Goal: Task Accomplishment & Management: Complete application form

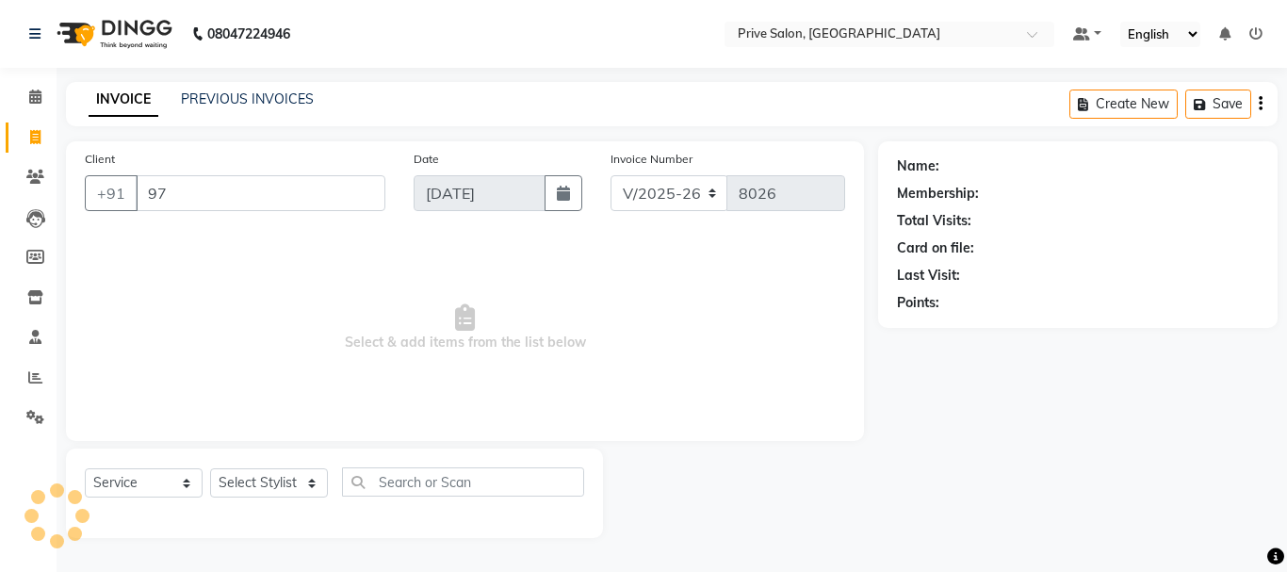
select select "136"
select select "service"
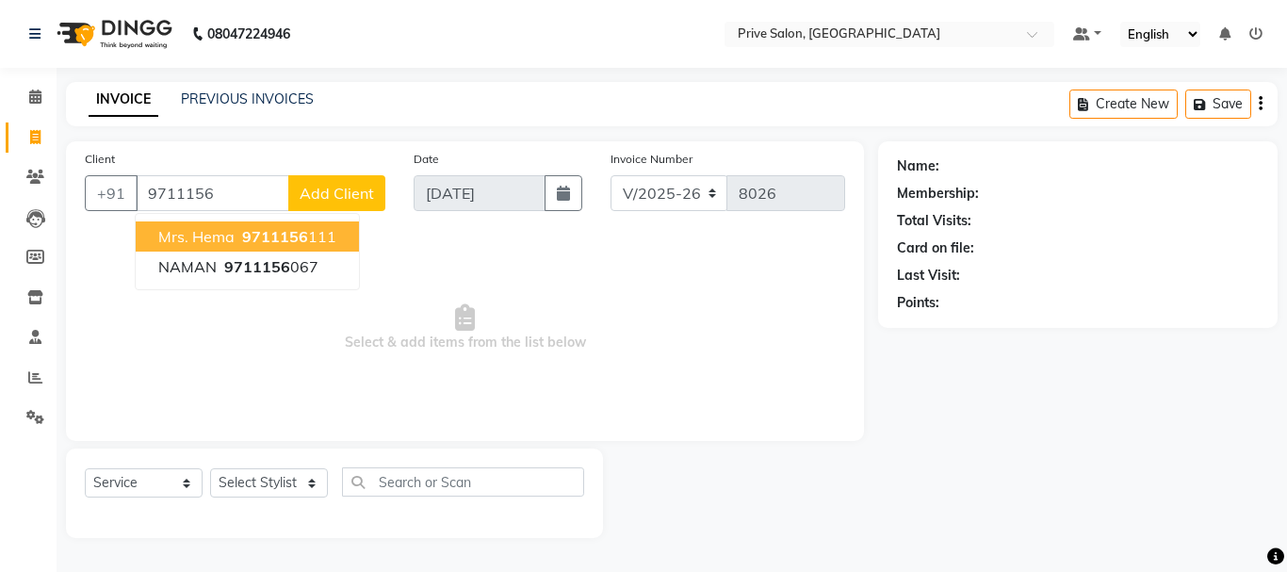
click at [220, 235] on span "Mrs. Hema" at bounding box center [196, 236] width 76 height 19
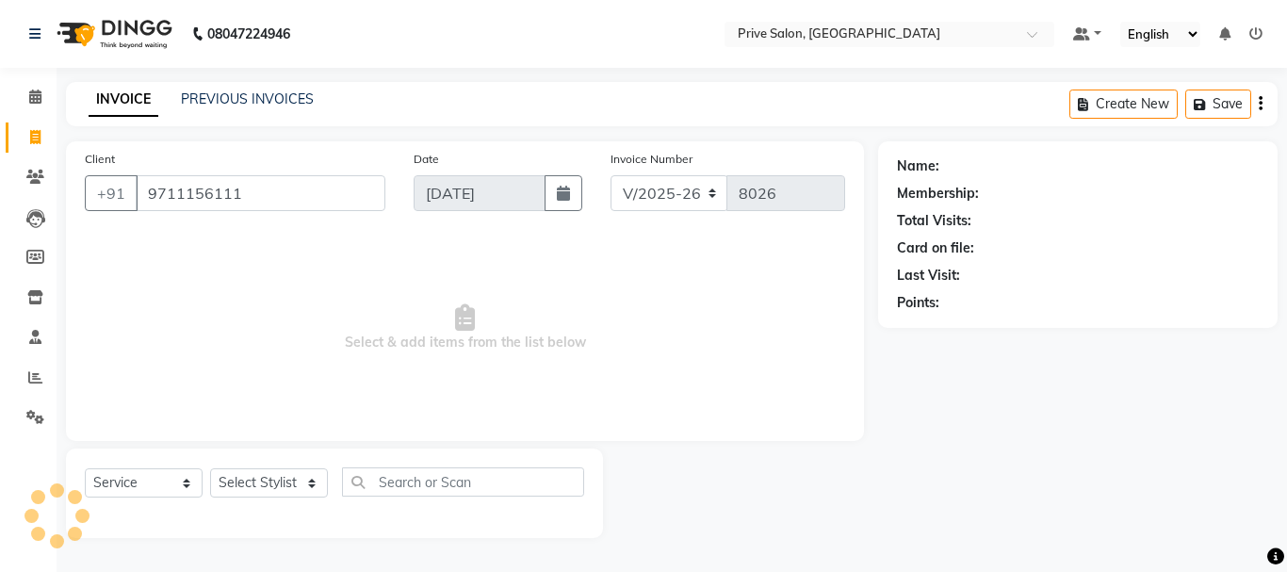
type input "9711156111"
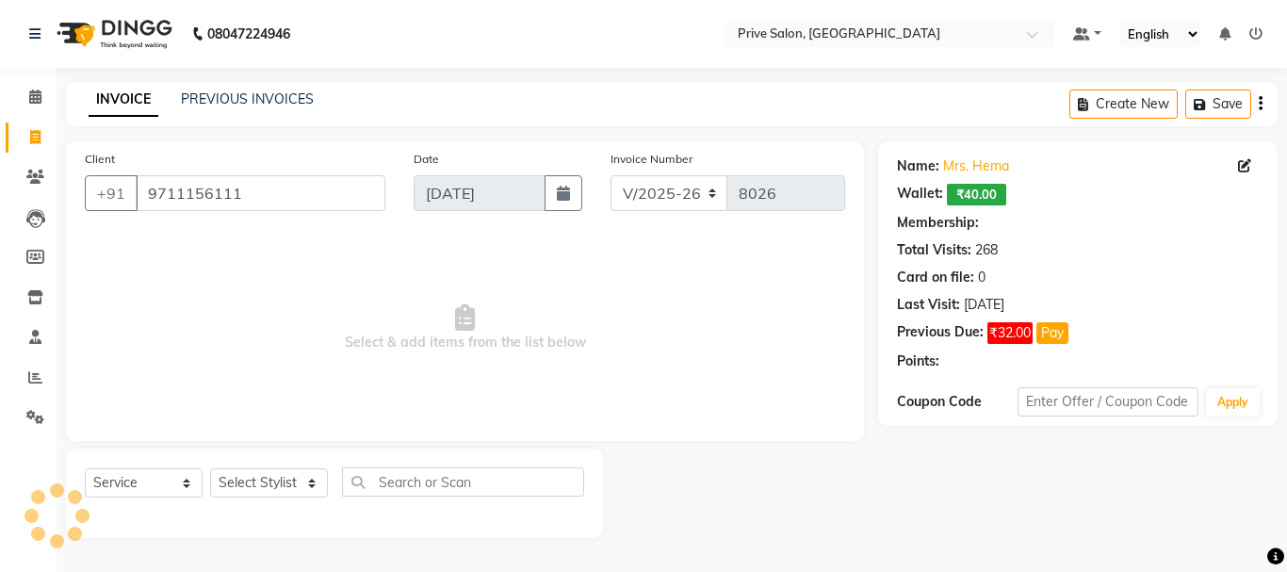
select select "2: Object"
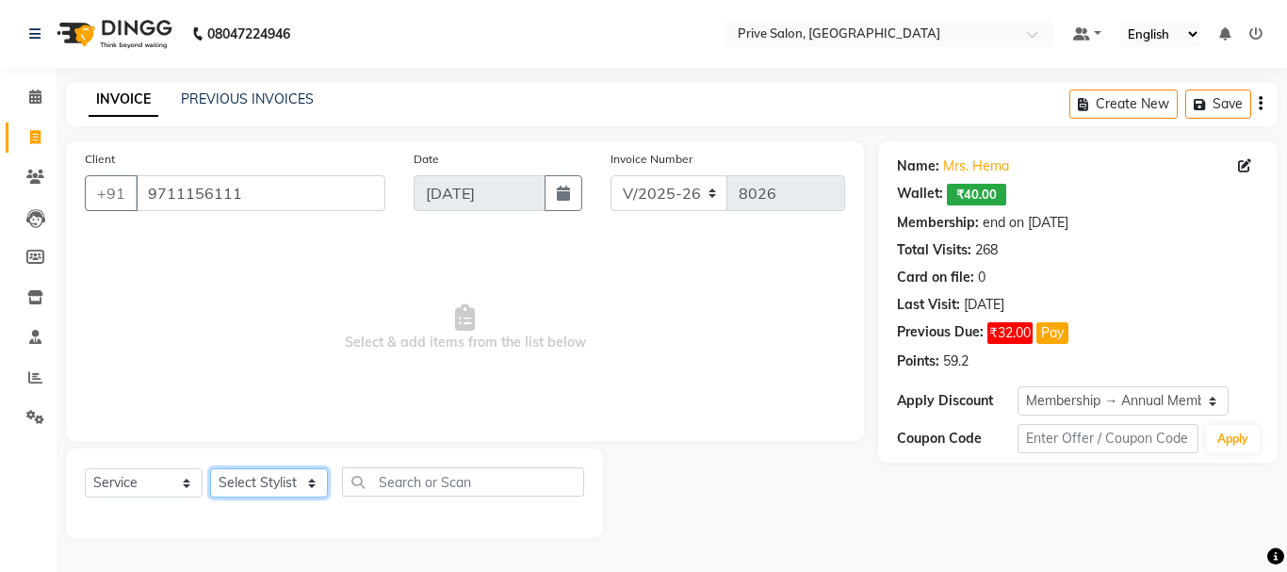
click at [262, 490] on select "Select Stylist amit ARJUN [PERSON_NAME] [PERSON_NAME] GOLU [PERSON_NAME] isha […" at bounding box center [269, 482] width 118 height 29
select select "77814"
click at [210, 468] on select "Select Stylist amit ARJUN [PERSON_NAME] [PERSON_NAME] GOLU [PERSON_NAME] isha […" at bounding box center [269, 482] width 118 height 29
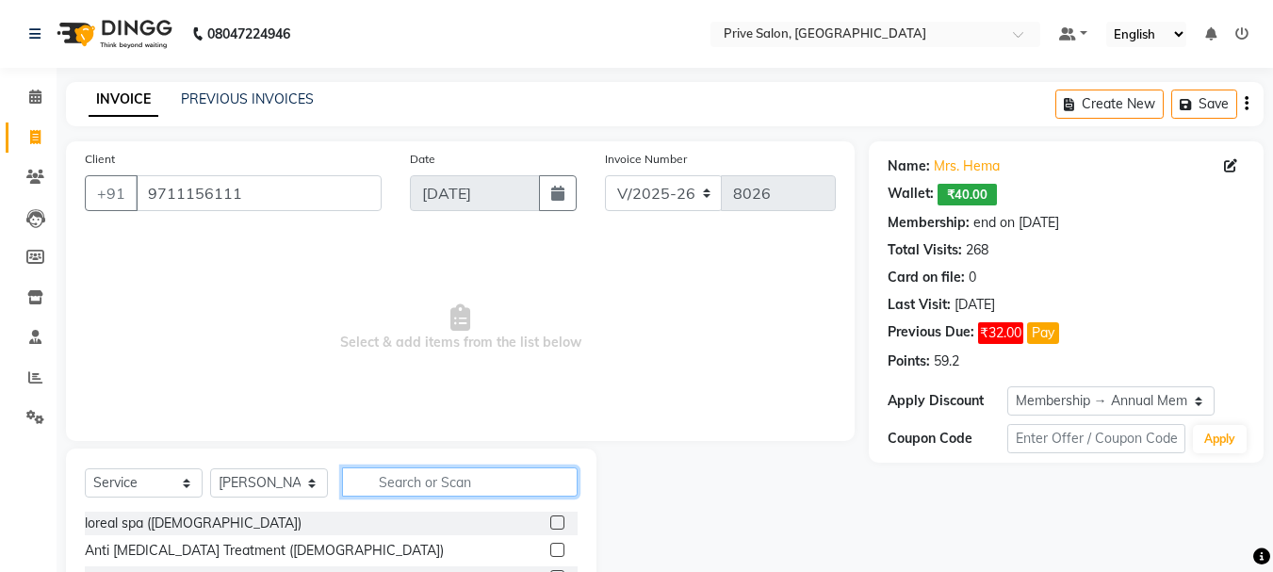
click at [442, 490] on input "text" at bounding box center [460, 481] width 236 height 29
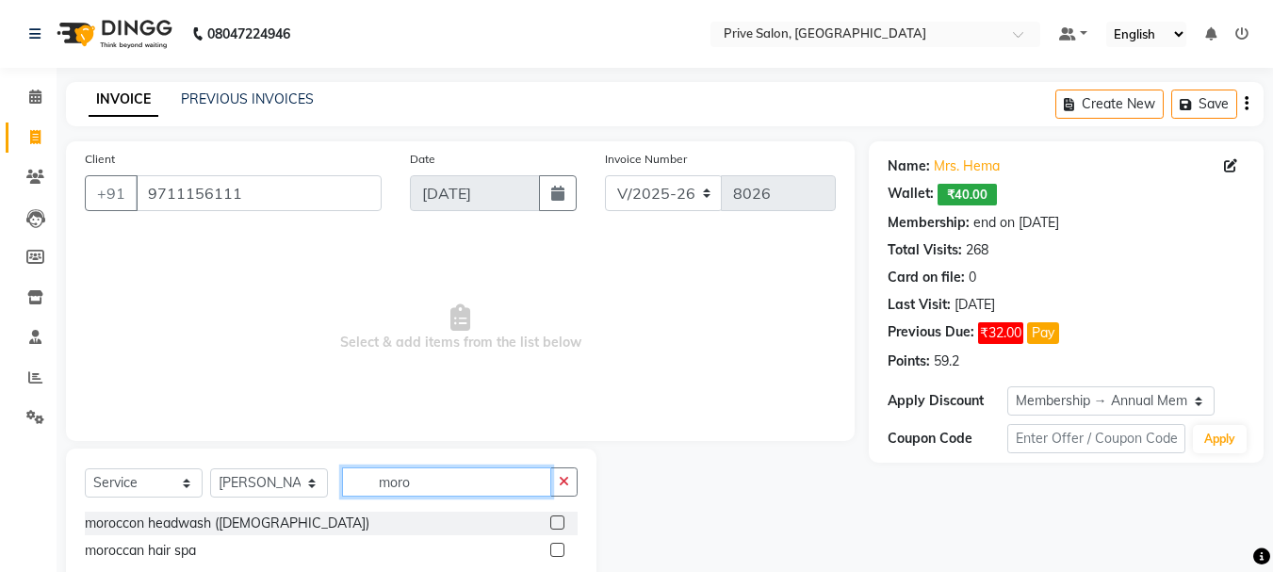
type input "moro"
click at [551, 519] on label at bounding box center [557, 522] width 14 height 14
click at [551, 519] on input "checkbox" at bounding box center [556, 523] width 12 height 12
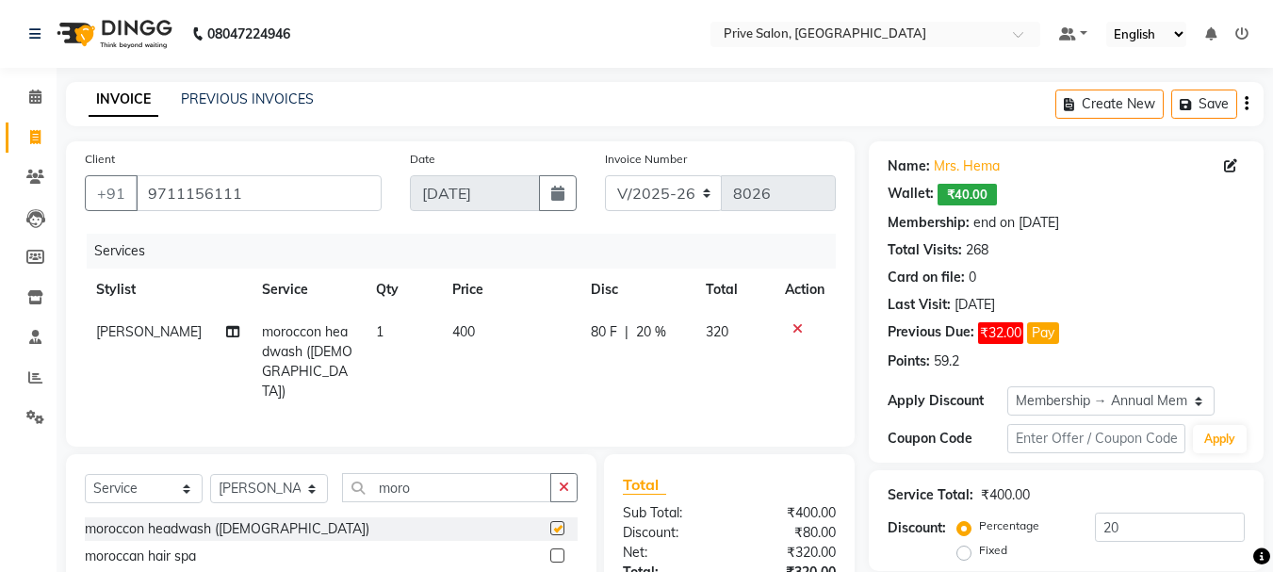
checkbox input "false"
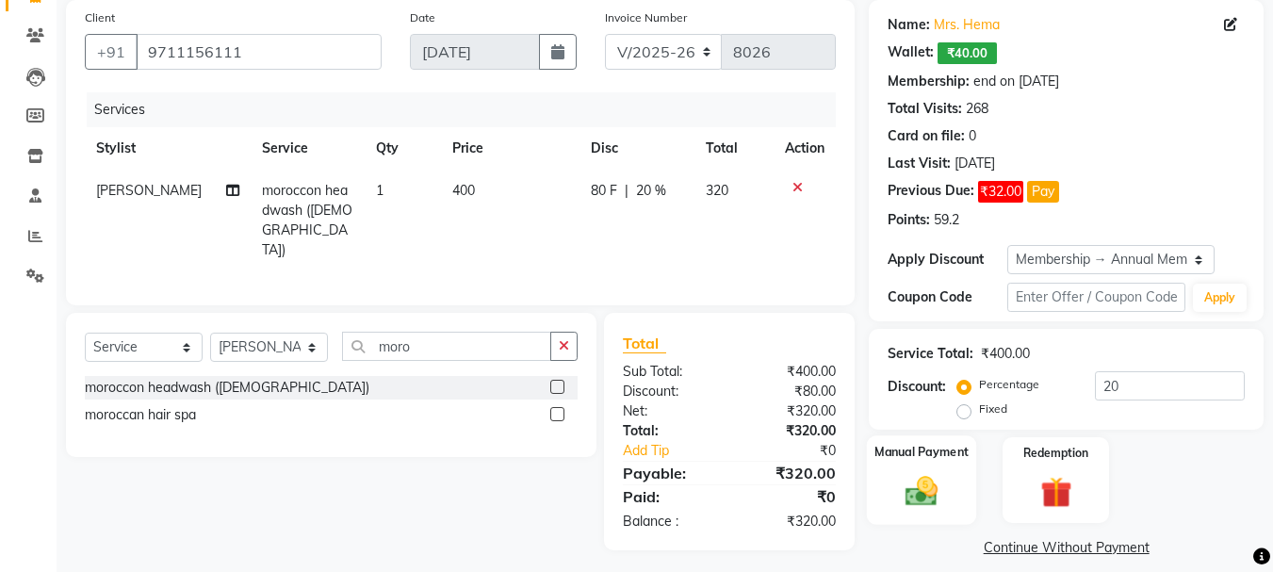
click at [944, 497] on img at bounding box center [921, 491] width 53 height 38
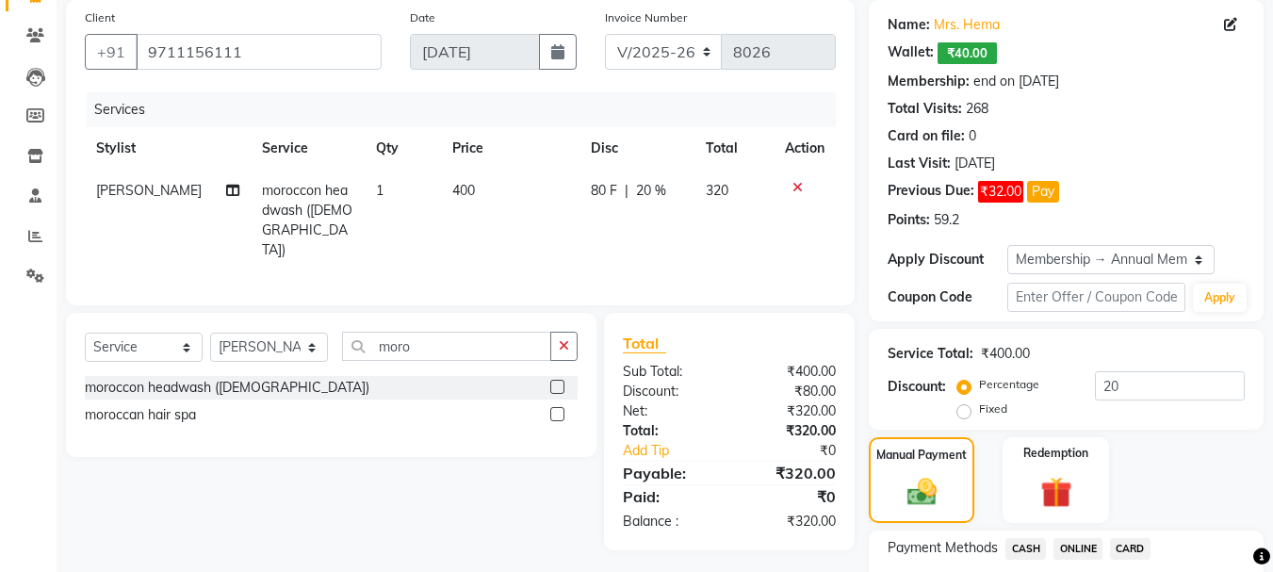
click at [1034, 543] on span "CASH" at bounding box center [1025, 549] width 41 height 22
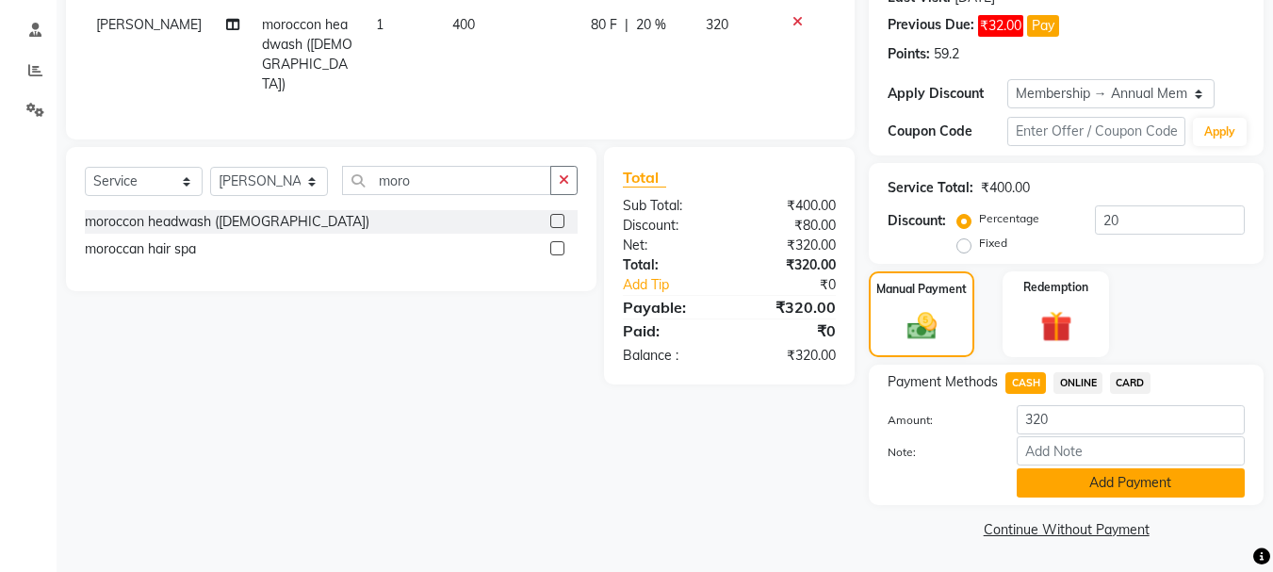
click at [1110, 474] on button "Add Payment" at bounding box center [1131, 482] width 228 height 29
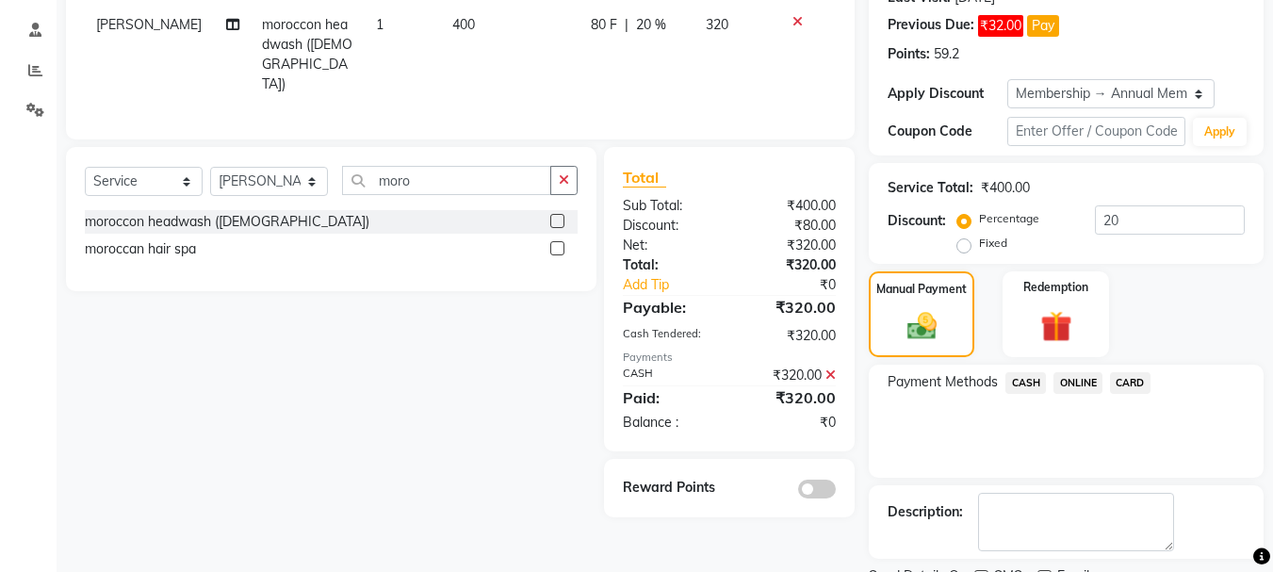
scroll to position [362, 0]
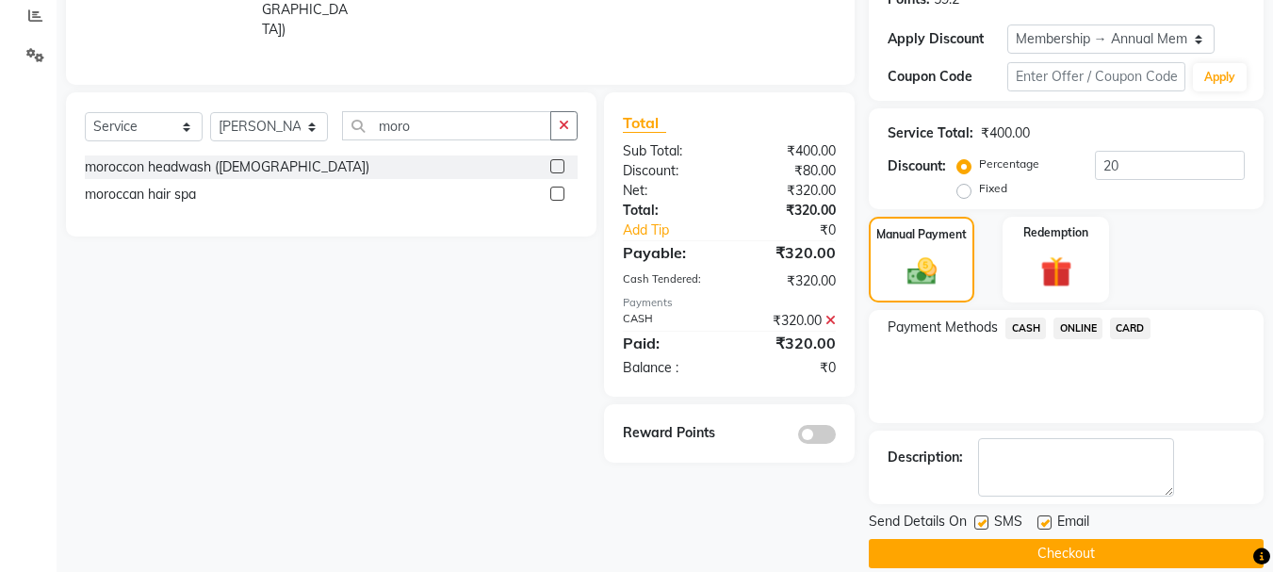
click at [1091, 557] on button "Checkout" at bounding box center [1066, 553] width 395 height 29
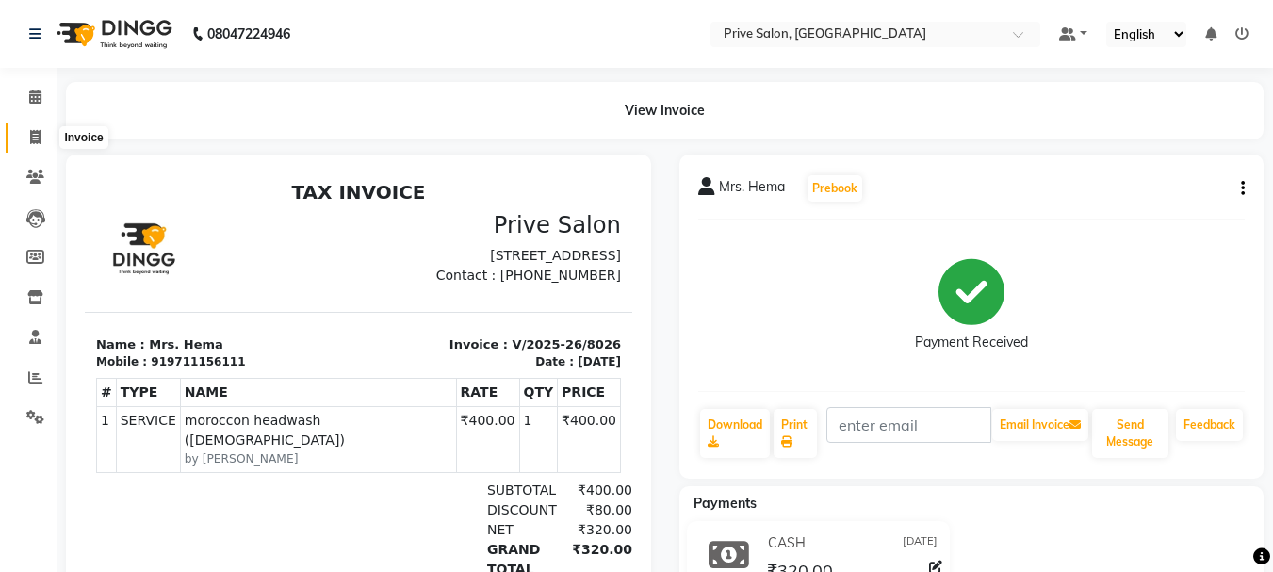
click at [28, 144] on span at bounding box center [35, 138] width 33 height 22
select select "service"
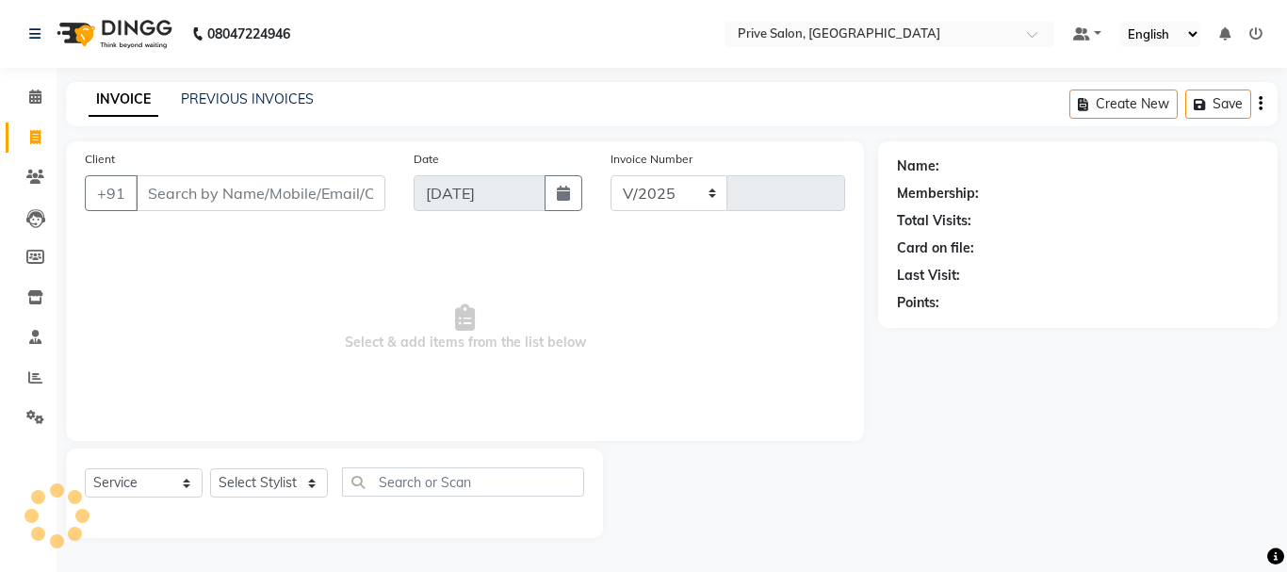
select select "136"
type input "8027"
click at [214, 182] on input "Client" at bounding box center [261, 193] width 250 height 36
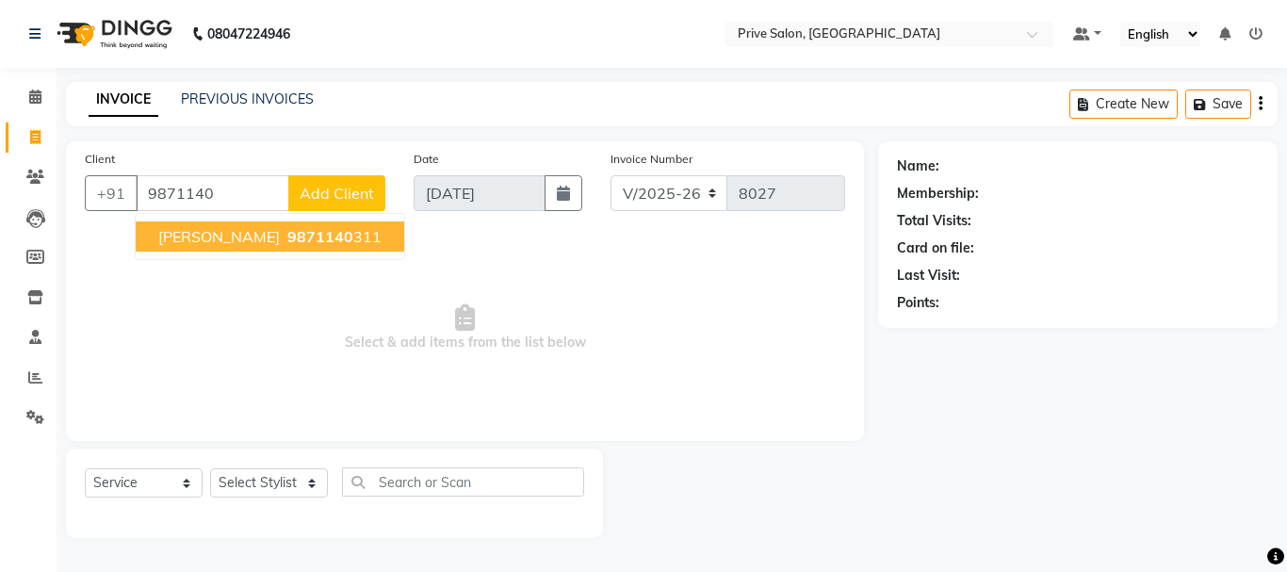
click at [287, 232] on span "9871140" at bounding box center [320, 236] width 66 height 19
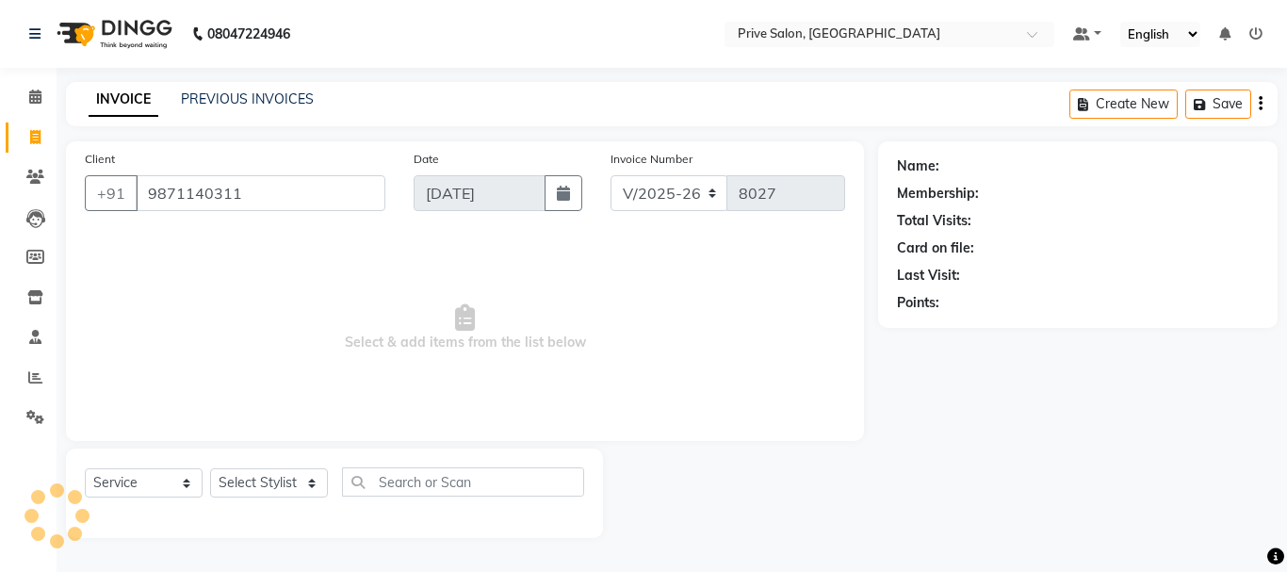
type input "9871140311"
select select "1: Object"
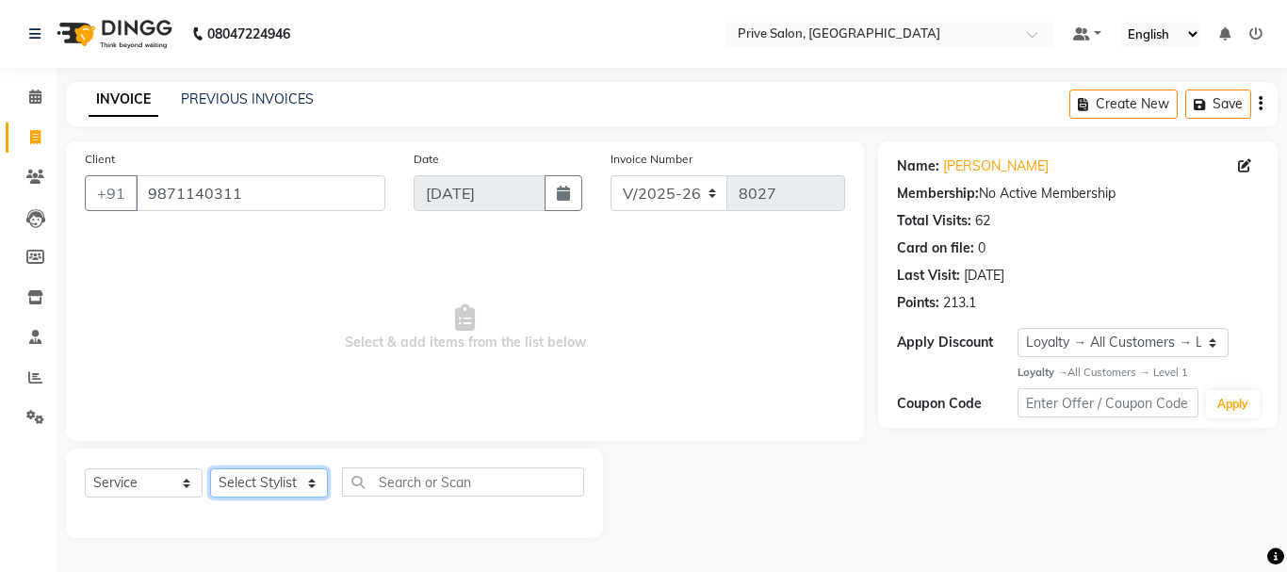
click at [282, 480] on select "Select Stylist amit ARJUN [PERSON_NAME] [PERSON_NAME] GOLU [PERSON_NAME] isha […" at bounding box center [269, 482] width 118 height 29
select select "3992"
click at [210, 468] on select "Select Stylist amit ARJUN [PERSON_NAME] [PERSON_NAME] GOLU [PERSON_NAME] isha […" at bounding box center [269, 482] width 118 height 29
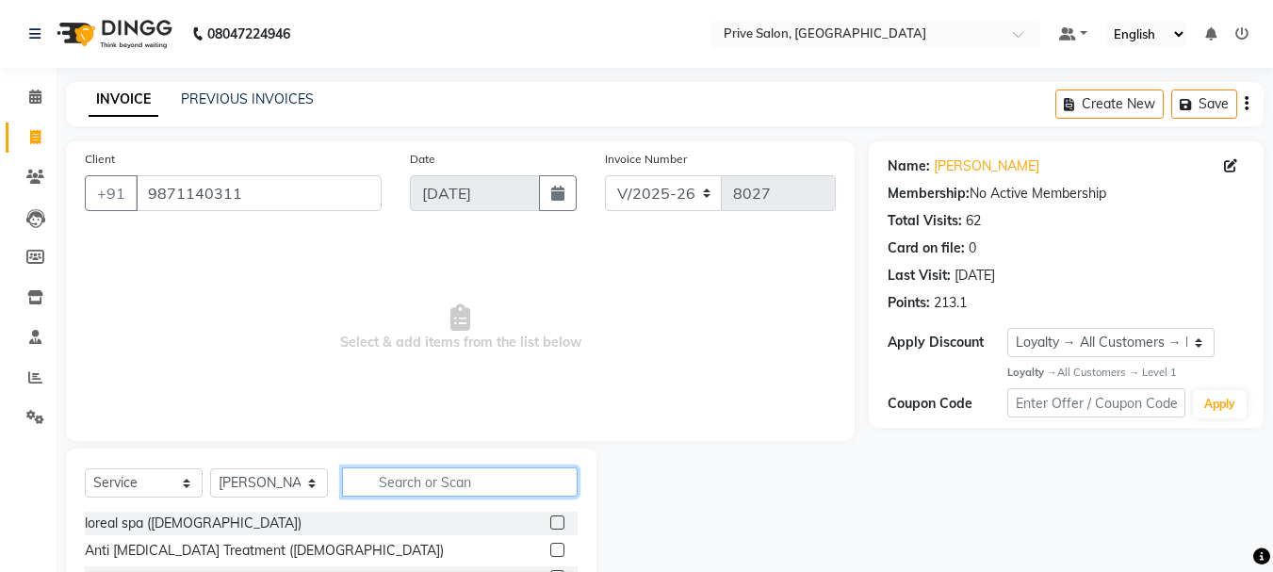
click at [487, 478] on input "text" at bounding box center [460, 481] width 236 height 29
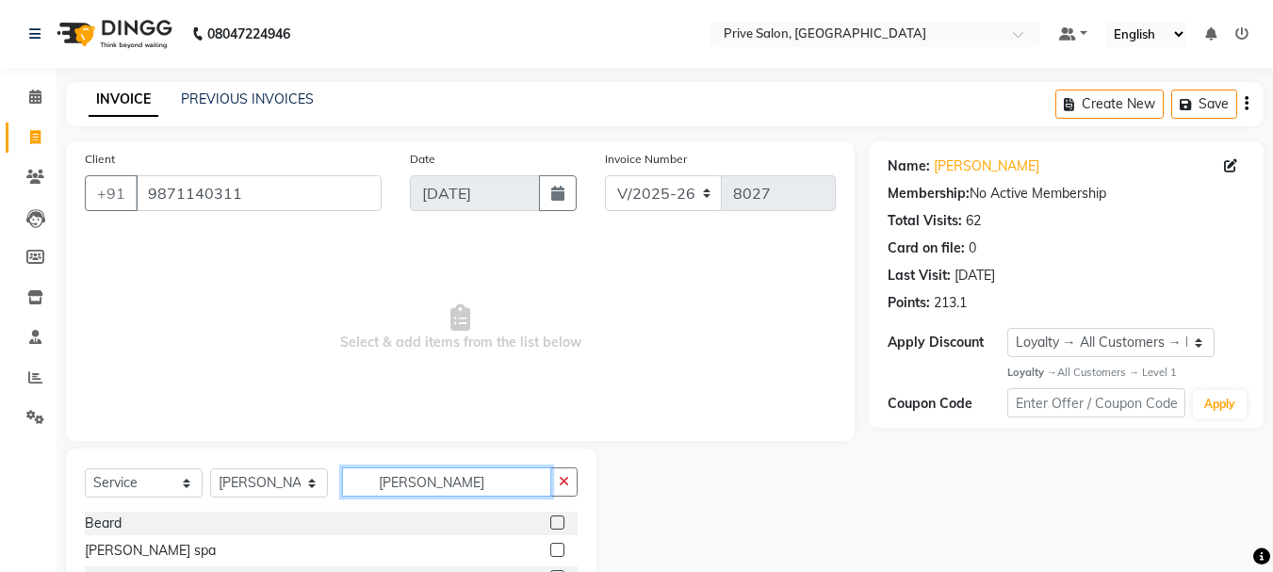
type input "[PERSON_NAME]"
click at [556, 523] on label at bounding box center [557, 522] width 14 height 14
click at [556, 523] on input "checkbox" at bounding box center [556, 523] width 12 height 12
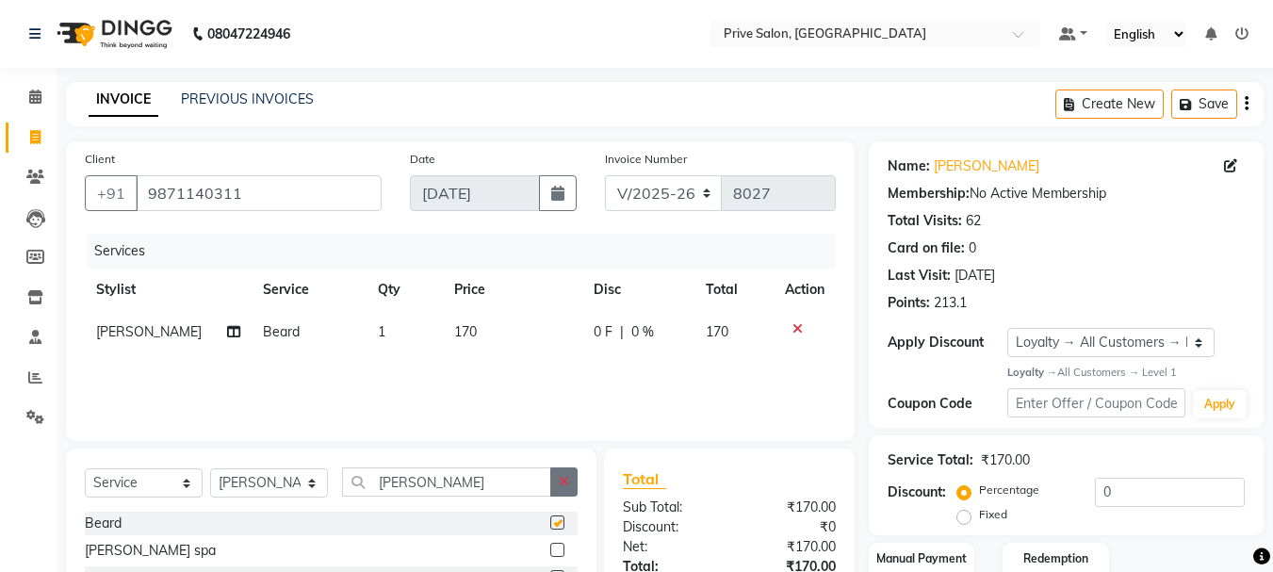
checkbox input "false"
click at [563, 480] on icon "button" at bounding box center [564, 481] width 10 height 13
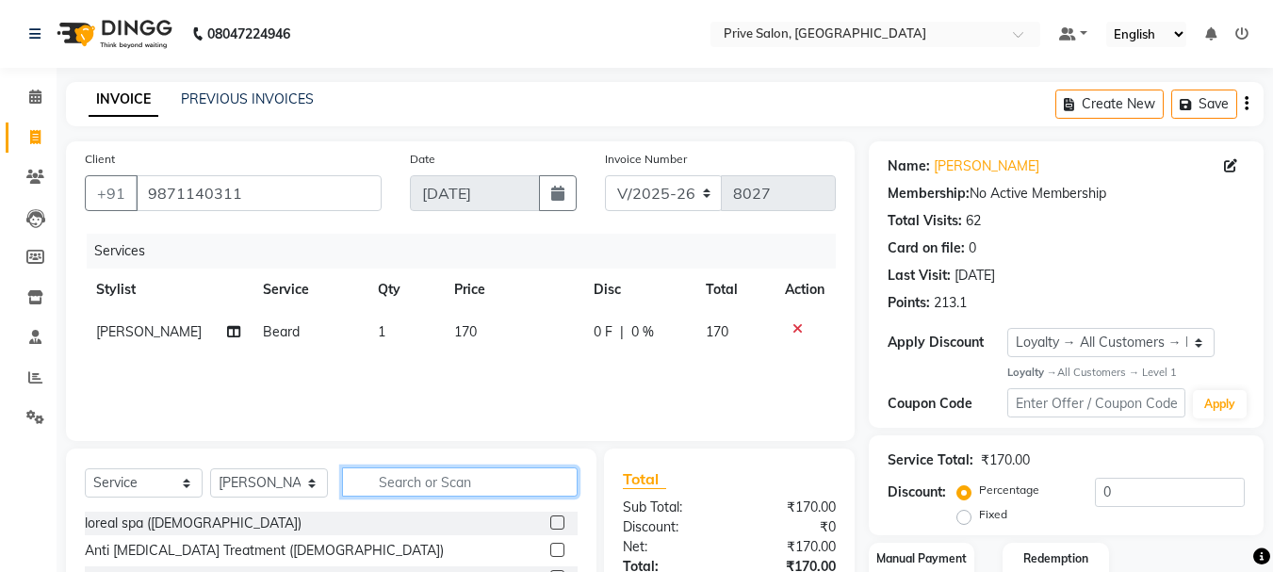
click at [536, 484] on input "text" at bounding box center [460, 481] width 236 height 29
type input "hair cut"
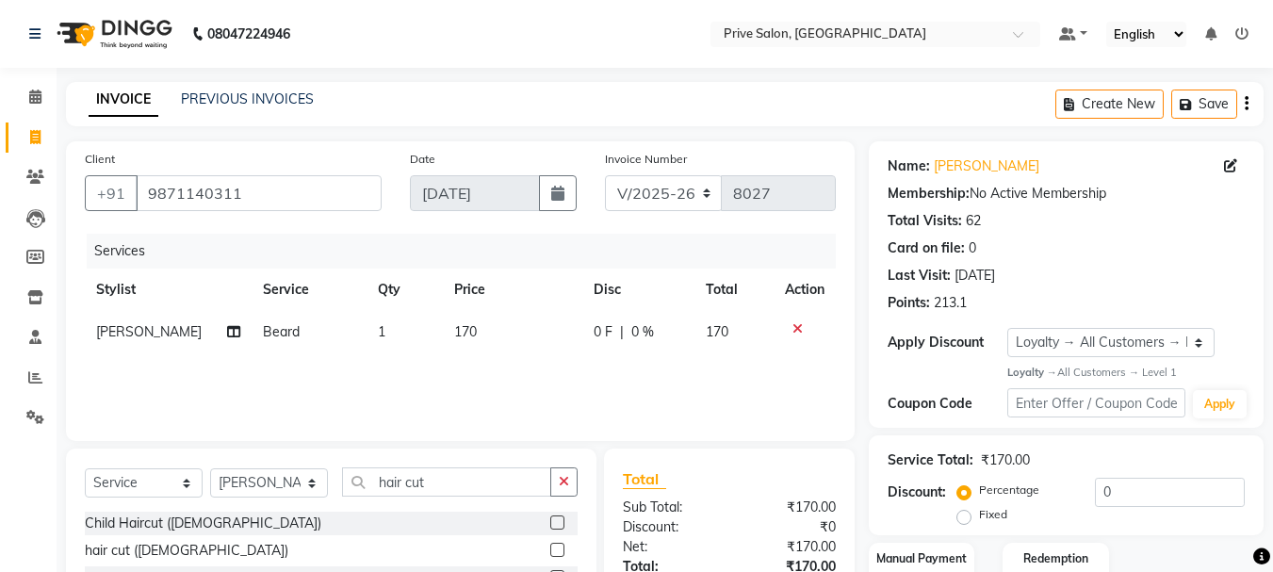
click at [559, 548] on label at bounding box center [557, 550] width 14 height 14
click at [559, 548] on input "checkbox" at bounding box center [556, 551] width 12 height 12
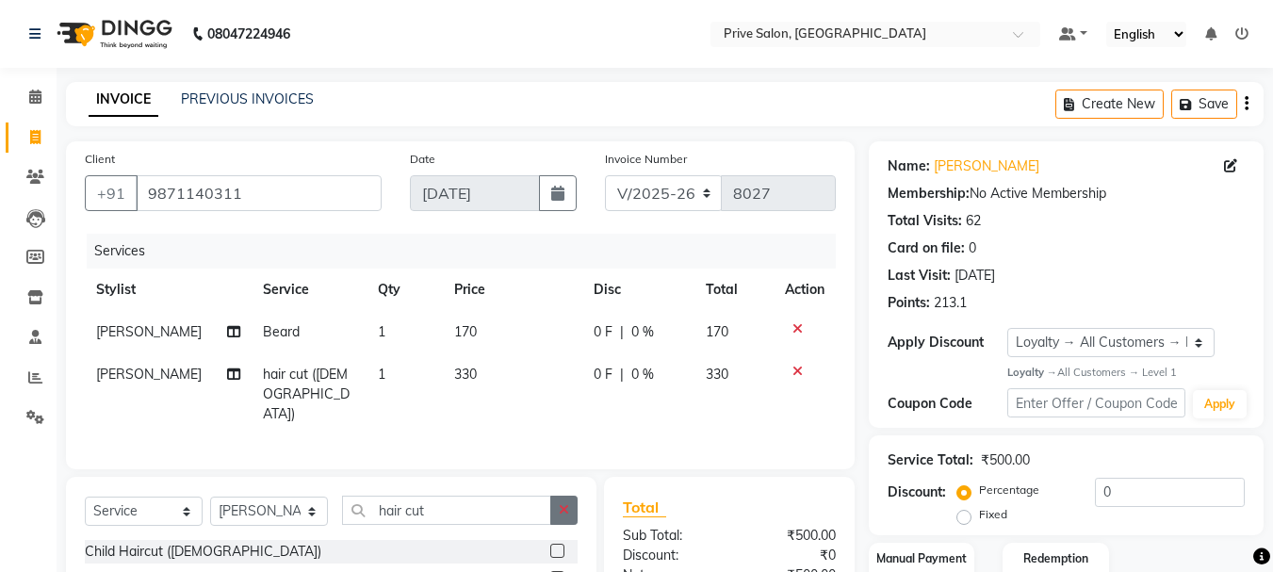
checkbox input "false"
click at [558, 496] on button "button" at bounding box center [563, 510] width 27 height 29
click at [302, 497] on select "Select Stylist amit ARJUN [PERSON_NAME] [PERSON_NAME] GOLU [PERSON_NAME] isha […" at bounding box center [269, 511] width 118 height 29
click at [210, 497] on select "Select Stylist amit ARJUN [PERSON_NAME] [PERSON_NAME] GOLU [PERSON_NAME] isha […" at bounding box center [269, 511] width 118 height 29
click at [452, 496] on input "text" at bounding box center [460, 510] width 236 height 29
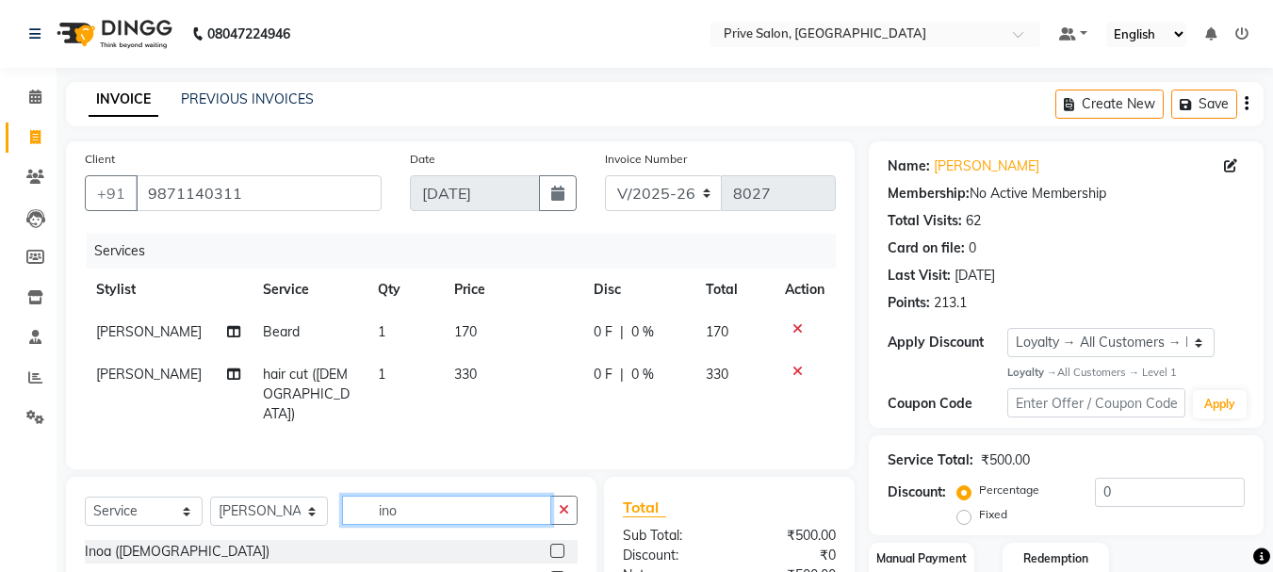
type input "ino"
click at [559, 544] on label at bounding box center [557, 551] width 14 height 14
click at [559, 546] on input "checkbox" at bounding box center [556, 552] width 12 height 12
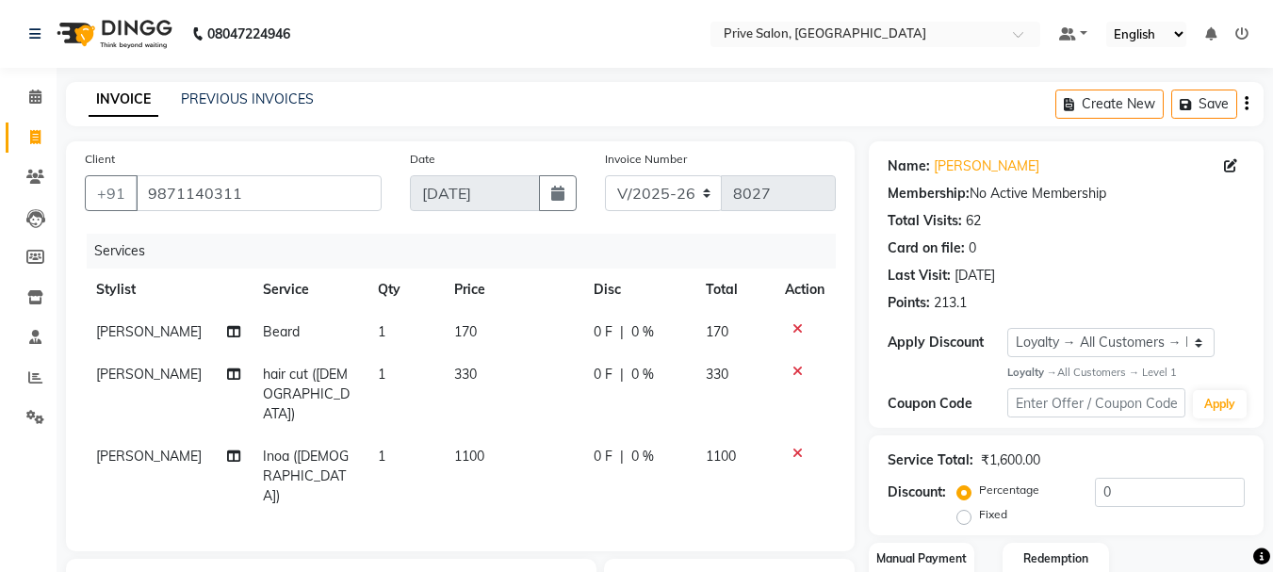
checkbox input "false"
click at [466, 435] on td "1100" at bounding box center [512, 476] width 139 height 82
select select "3992"
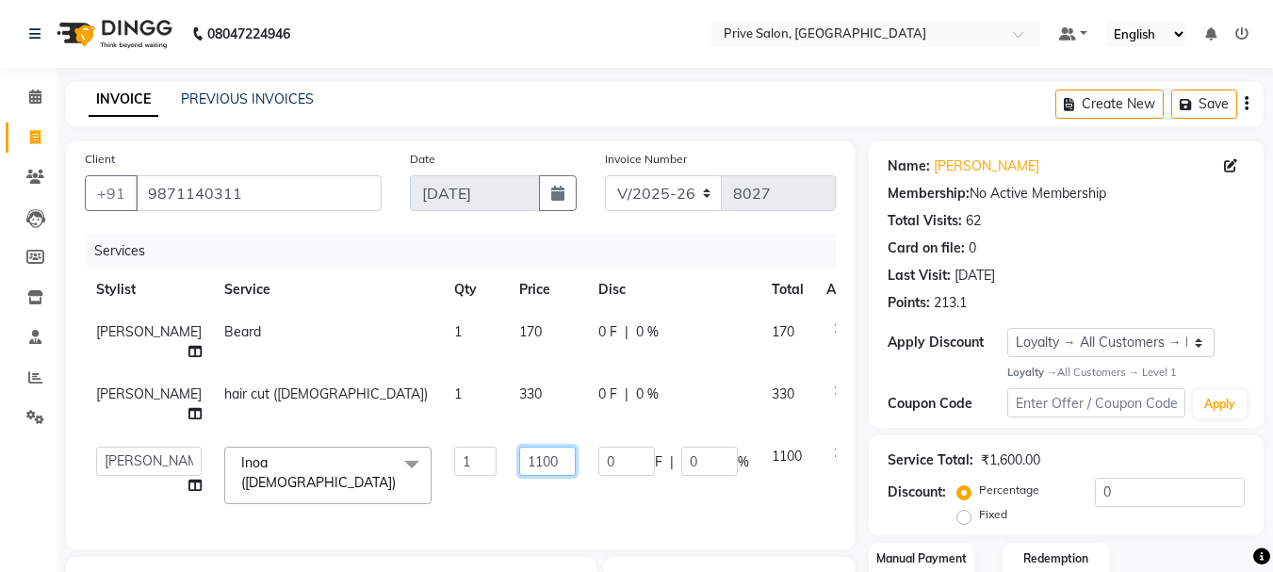
click at [519, 465] on input "1100" at bounding box center [547, 461] width 57 height 29
type input "1000"
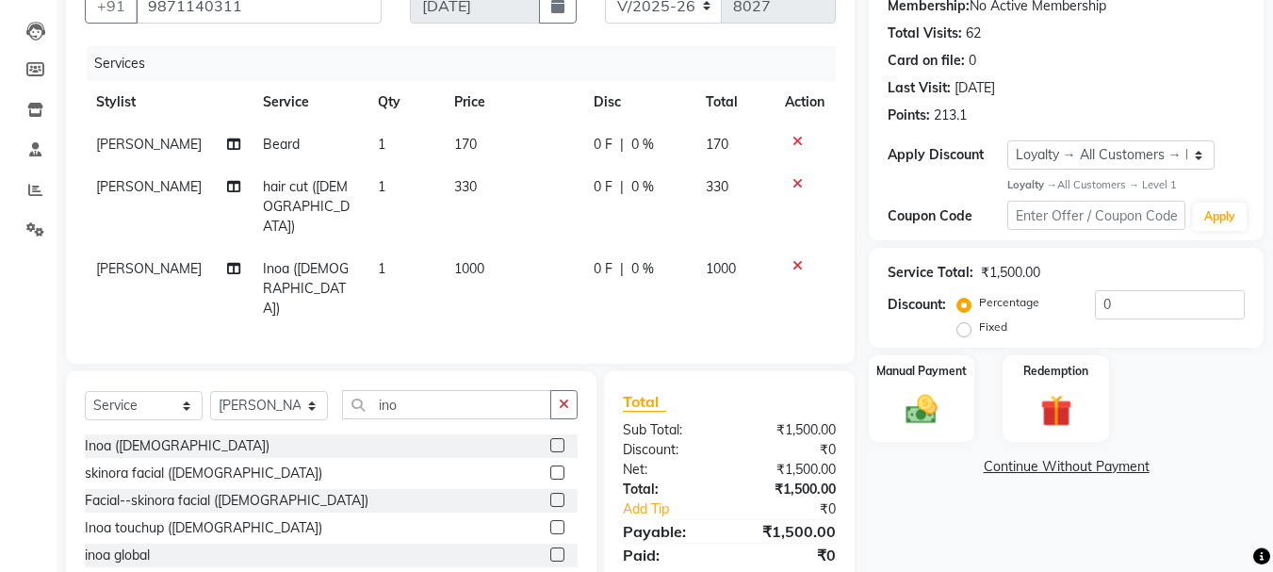
click at [661, 248] on td "0 F | 0 %" at bounding box center [638, 289] width 112 height 82
select select "3992"
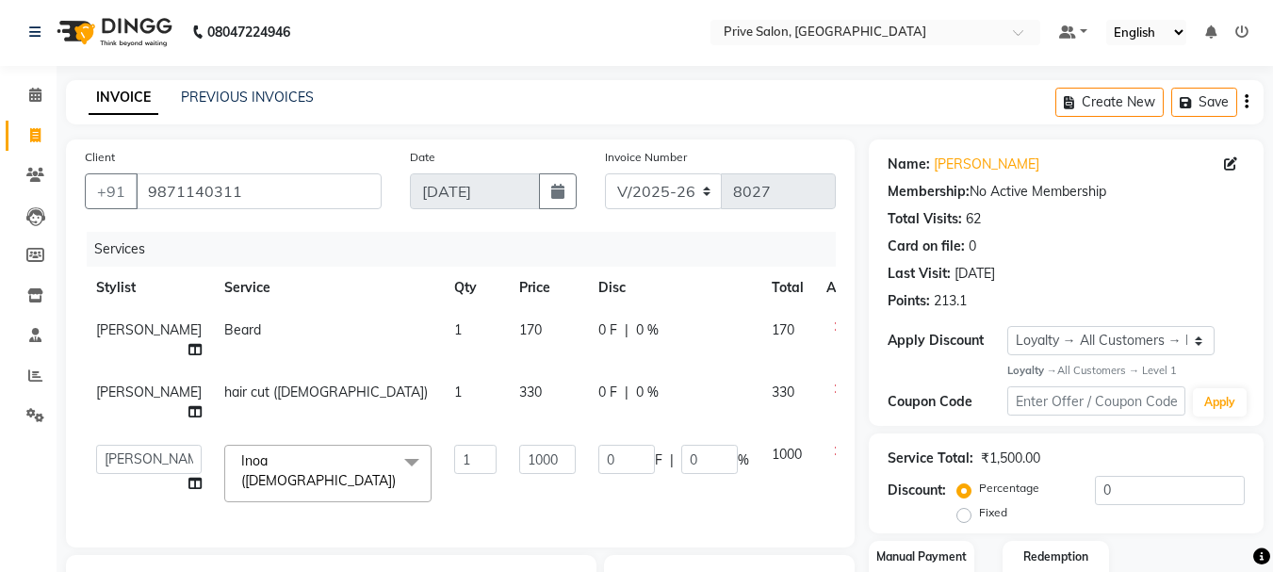
scroll to position [256, 0]
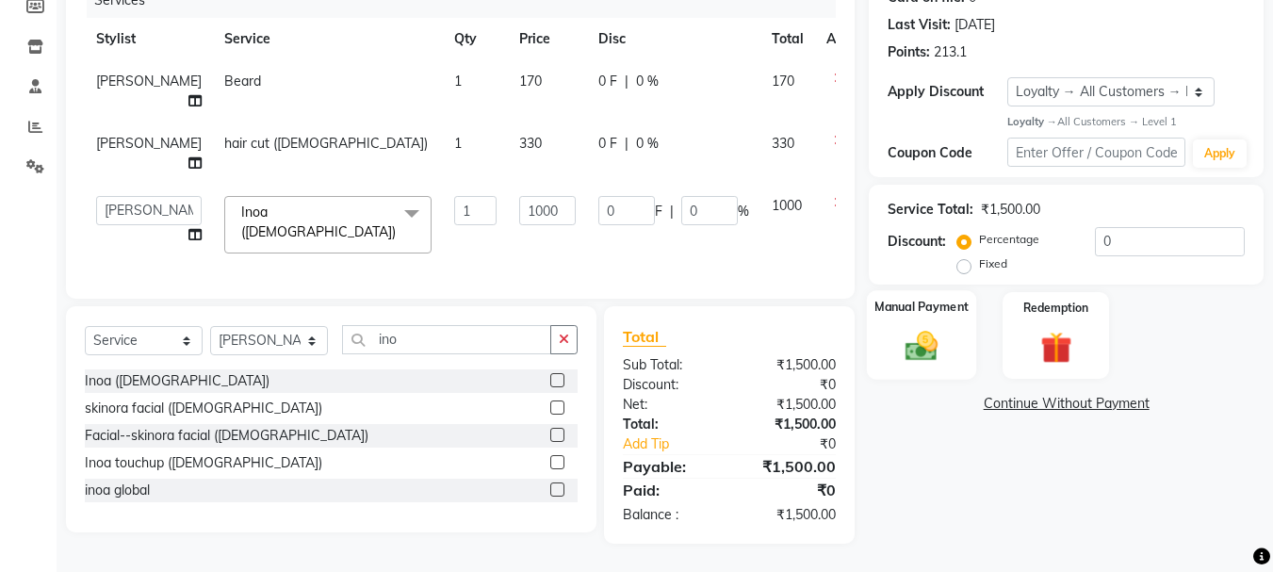
click at [898, 356] on img at bounding box center [921, 347] width 53 height 38
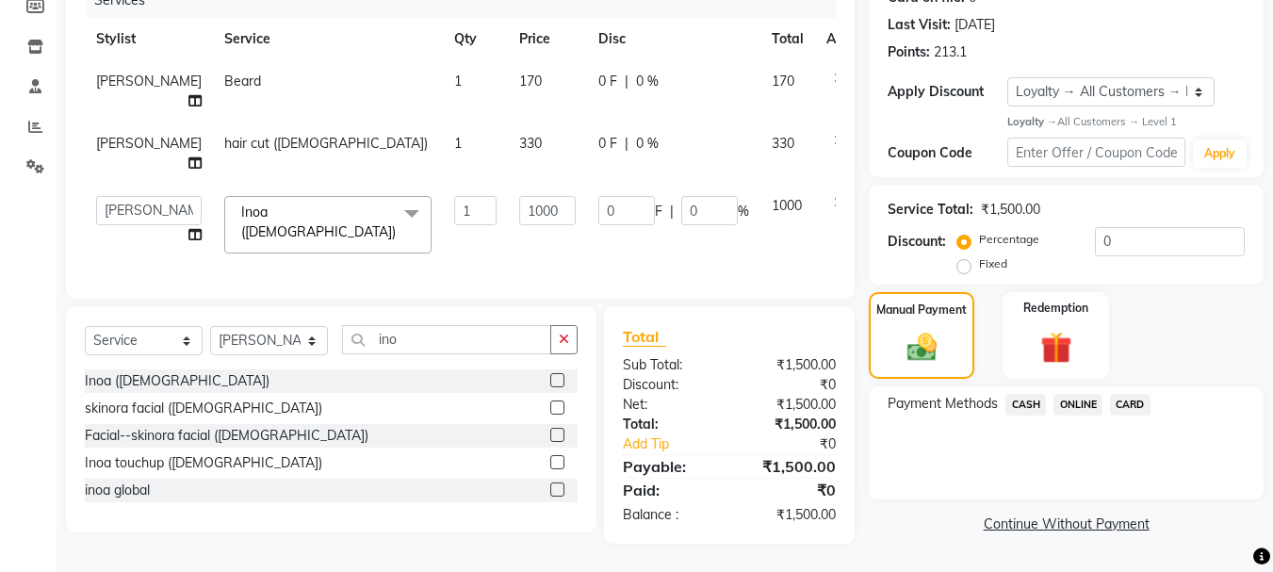
click at [1071, 400] on span "ONLINE" at bounding box center [1078, 405] width 49 height 22
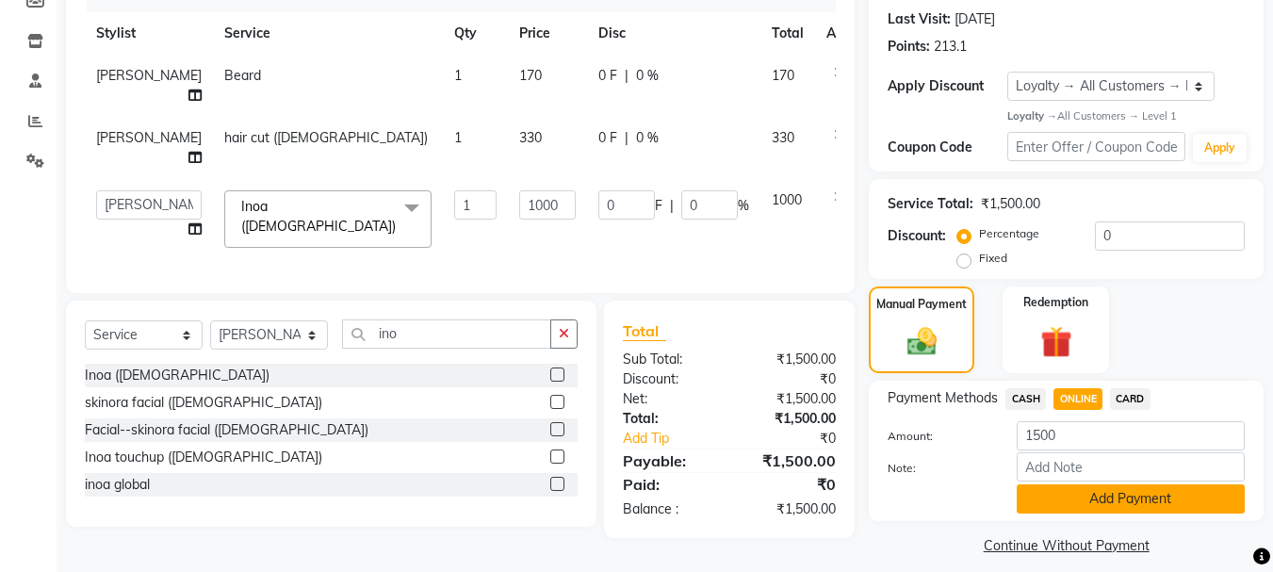
click at [1158, 506] on button "Add Payment" at bounding box center [1131, 498] width 228 height 29
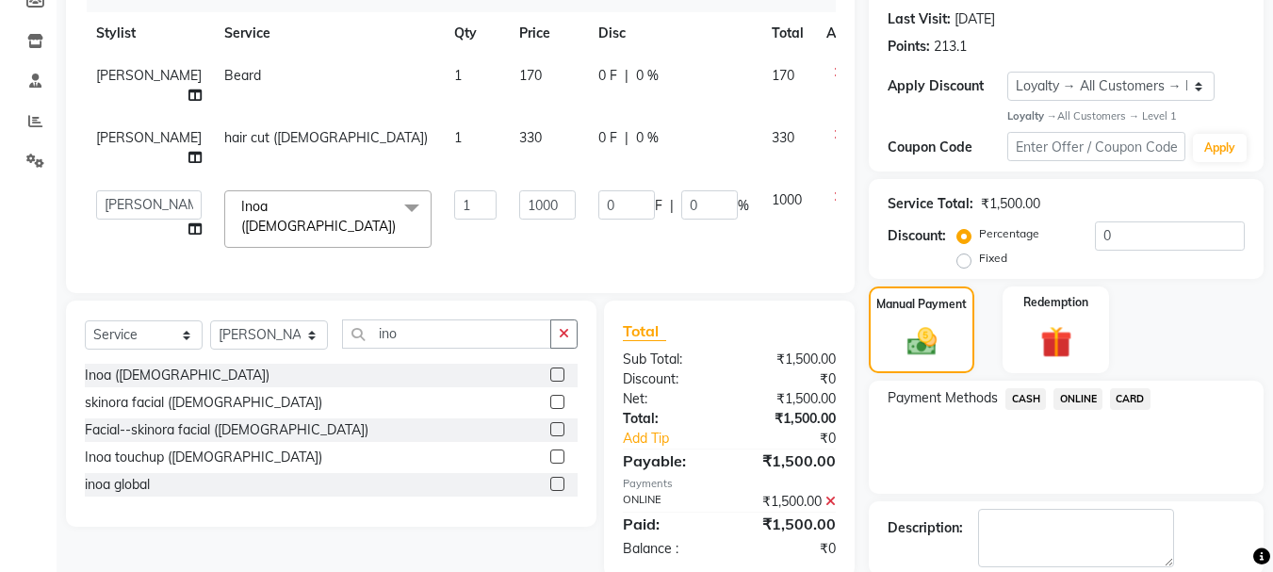
scroll to position [389, 0]
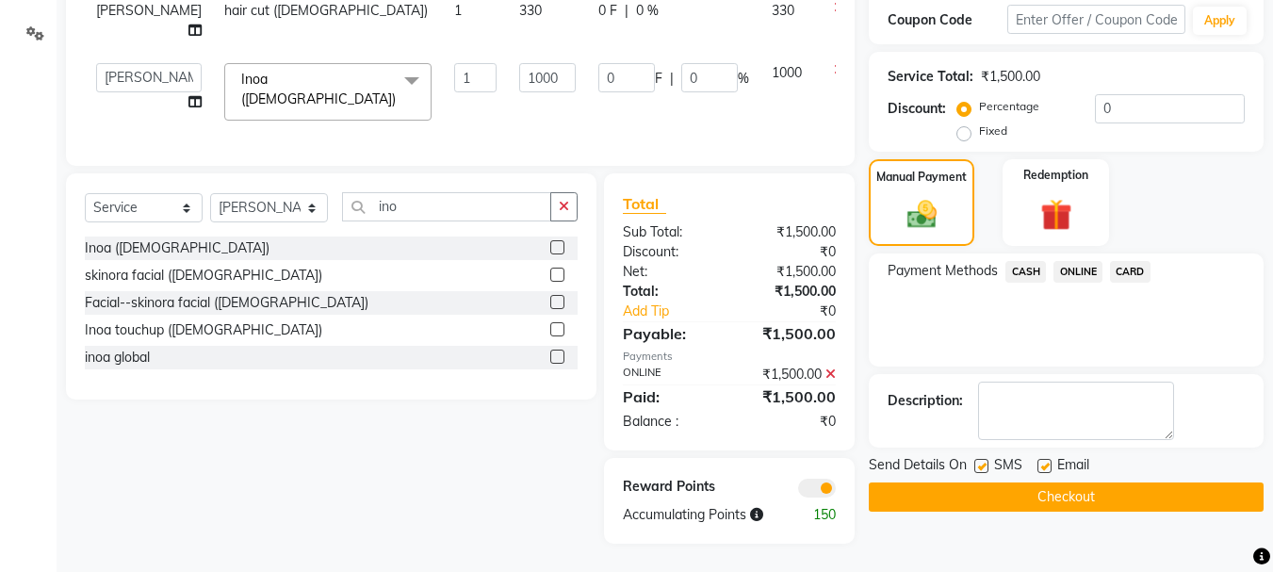
click at [1110, 484] on button "Checkout" at bounding box center [1066, 496] width 395 height 29
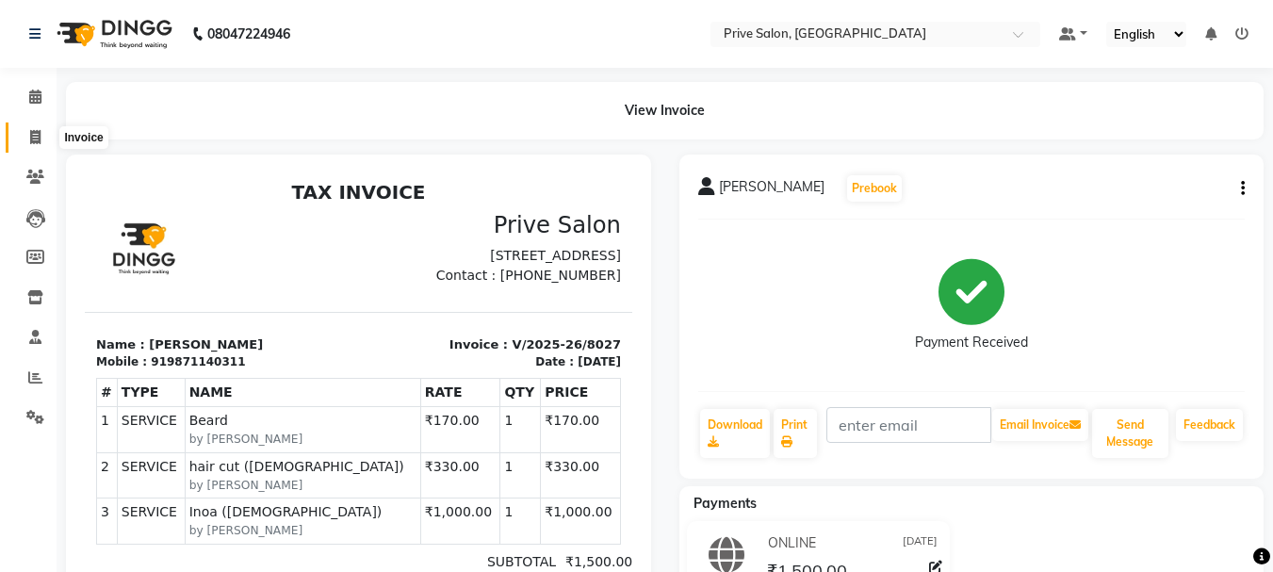
click at [32, 136] on icon at bounding box center [35, 137] width 10 height 14
select select "service"
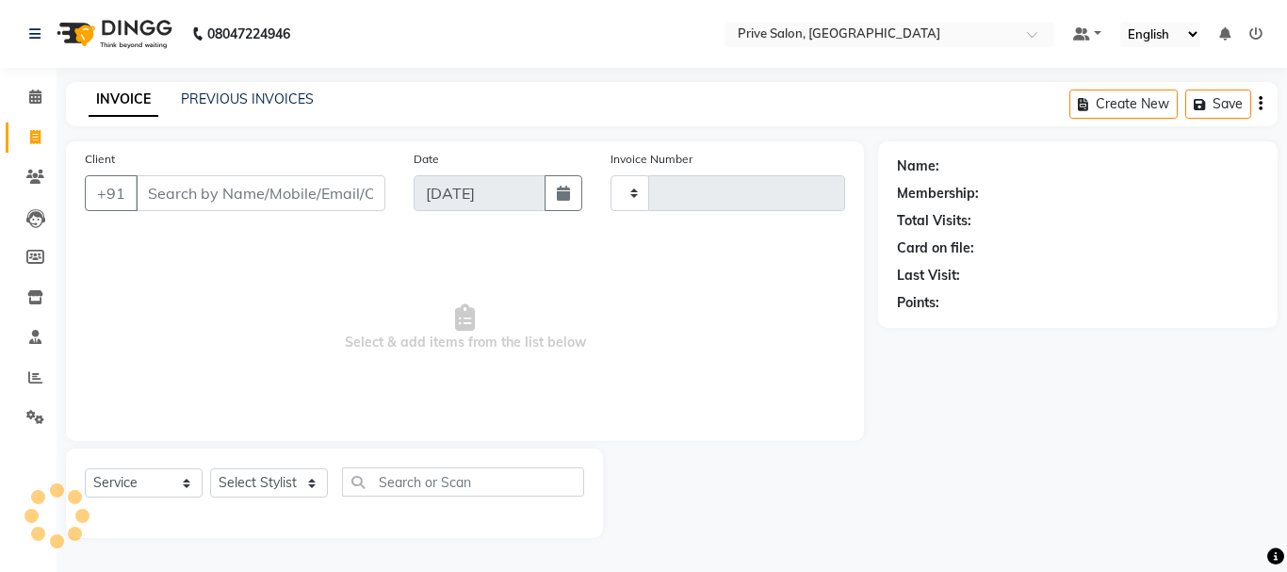
type input "8028"
select select "136"
click at [32, 136] on icon at bounding box center [35, 137] width 10 height 14
select select "service"
type input "8028"
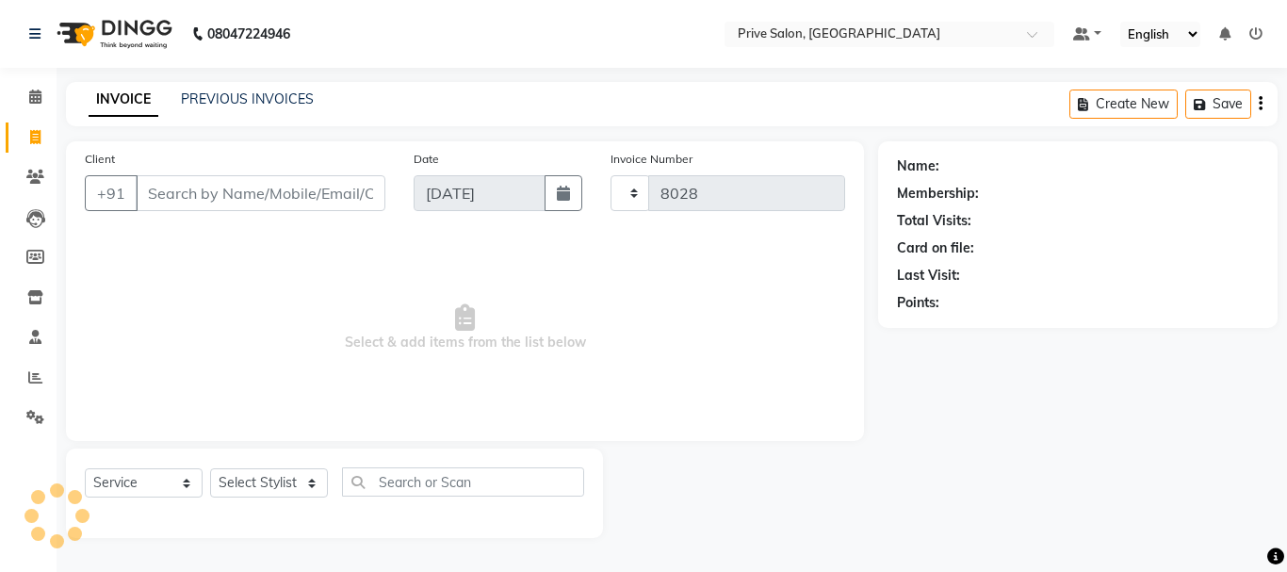
select select "136"
click at [32, 136] on icon at bounding box center [35, 137] width 10 height 14
select select "service"
select select "136"
type input "8028"
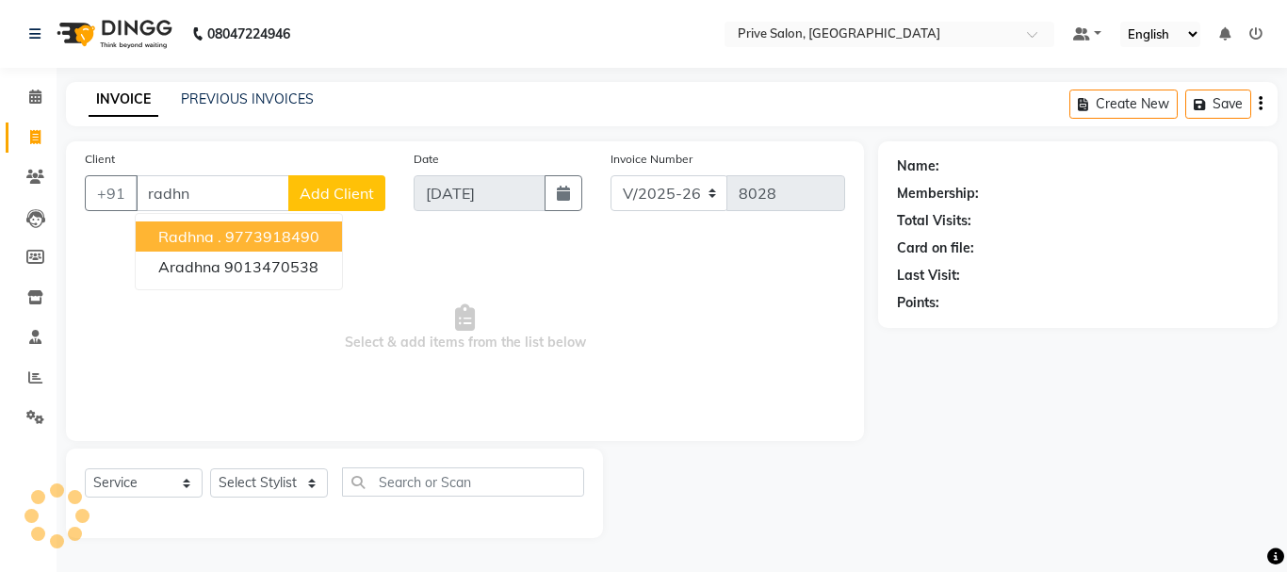
click at [288, 236] on ngb-highlight "9773918490" at bounding box center [272, 236] width 94 height 19
type input "9773918490"
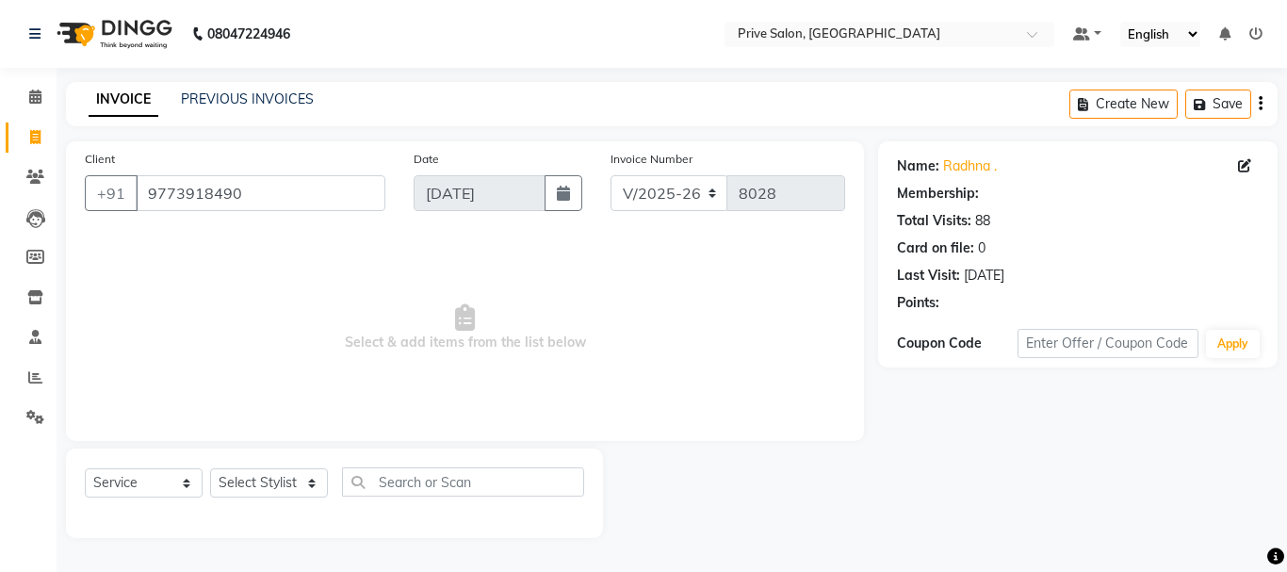
select select "1: Object"
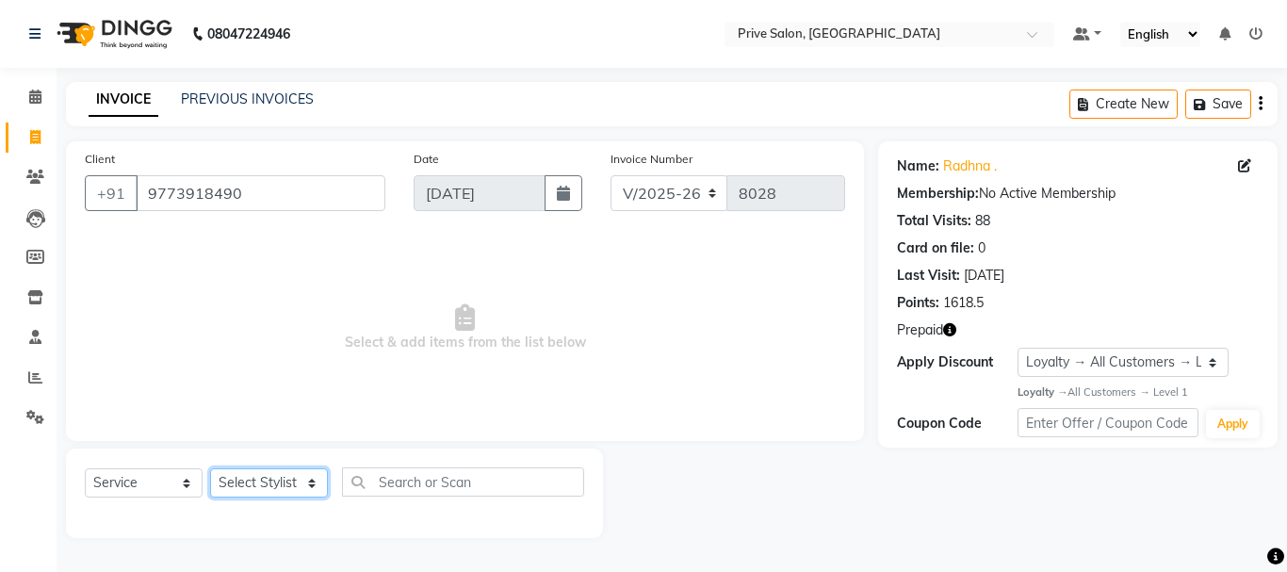
click at [285, 485] on select "Select Stylist amit ARJUN [PERSON_NAME] [PERSON_NAME] GOLU [PERSON_NAME] isha […" at bounding box center [269, 482] width 118 height 29
click at [281, 483] on select "Select Stylist amit ARJUN [PERSON_NAME] [PERSON_NAME] GOLU [PERSON_NAME] isha […" at bounding box center [269, 482] width 118 height 29
select select "3996"
click at [210, 468] on select "Select Stylist amit ARJUN [PERSON_NAME] [PERSON_NAME] GOLU [PERSON_NAME] isha […" at bounding box center [269, 482] width 118 height 29
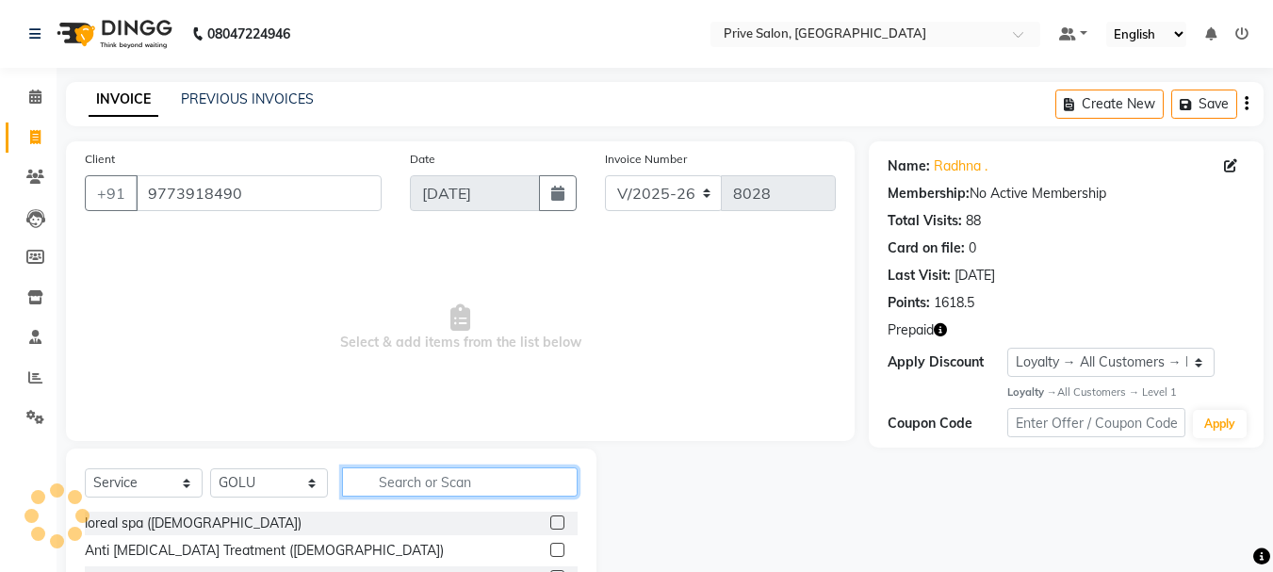
click at [499, 491] on input "text" at bounding box center [460, 481] width 236 height 29
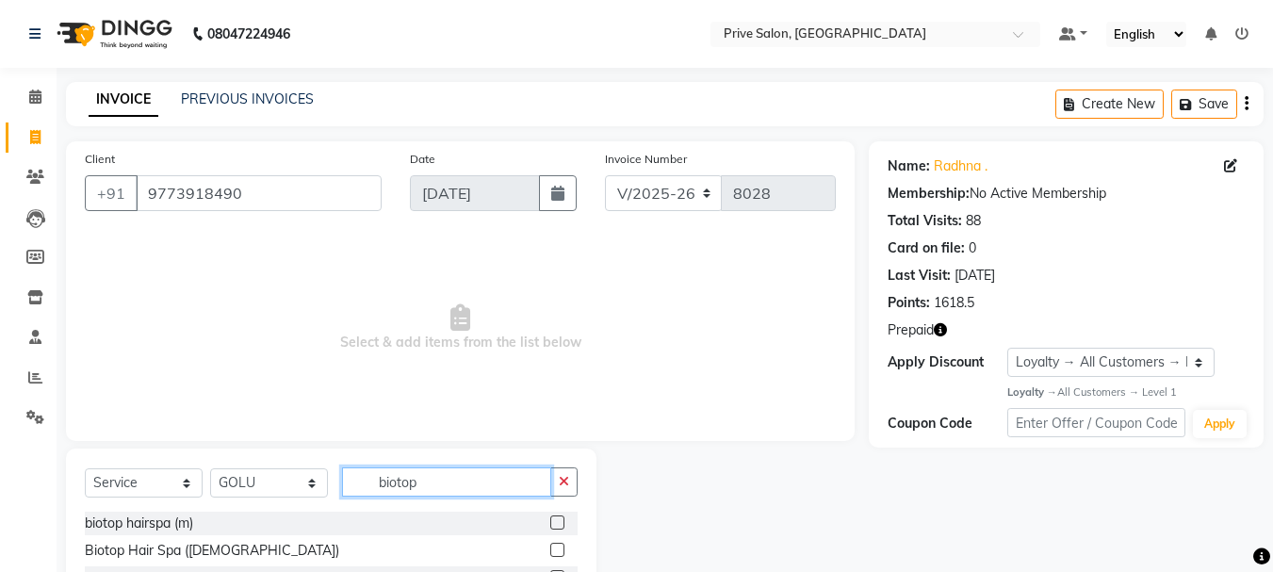
scroll to position [183, 0]
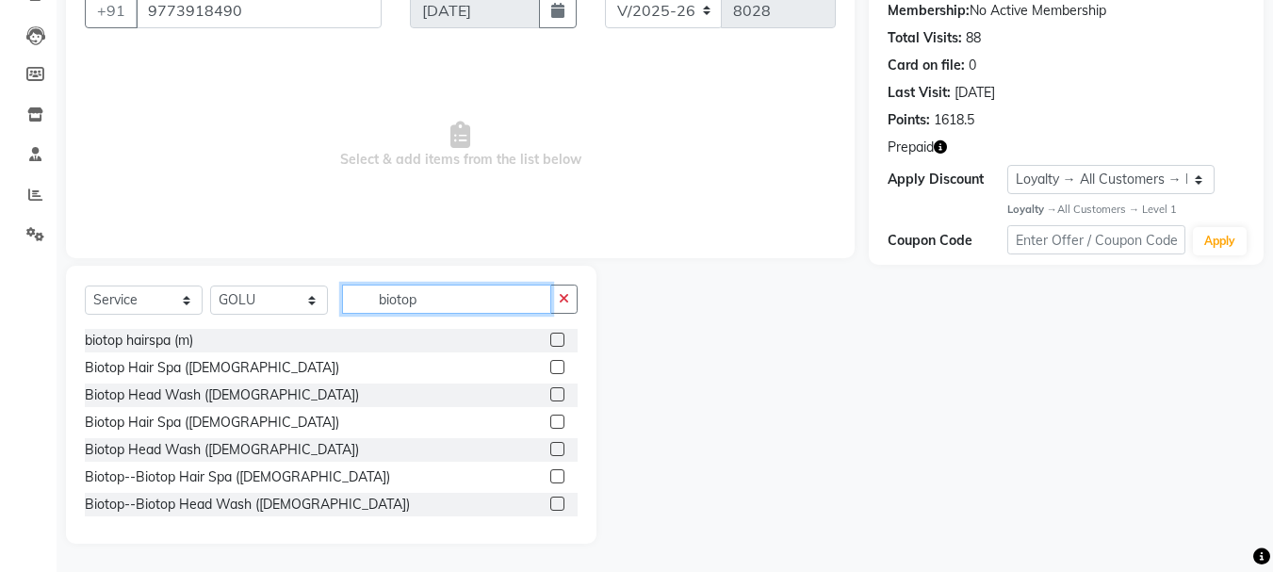
type input "biotop"
click at [550, 387] on label at bounding box center [557, 394] width 14 height 14
click at [550, 389] on input "checkbox" at bounding box center [556, 395] width 12 height 12
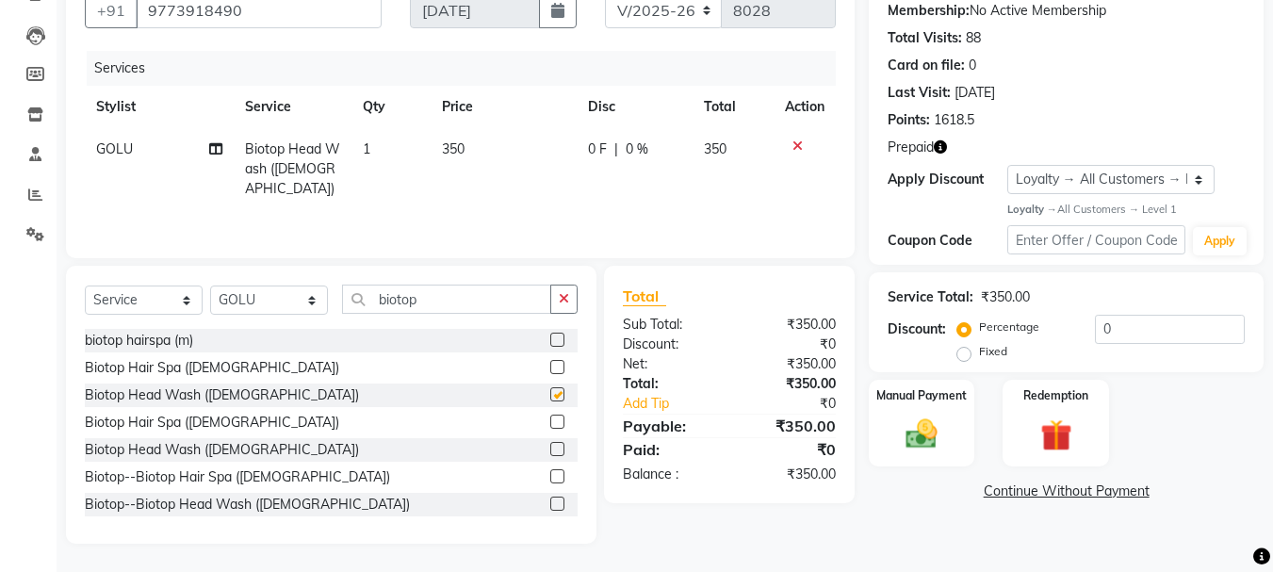
checkbox input "false"
click at [931, 441] on img at bounding box center [921, 435] width 53 height 38
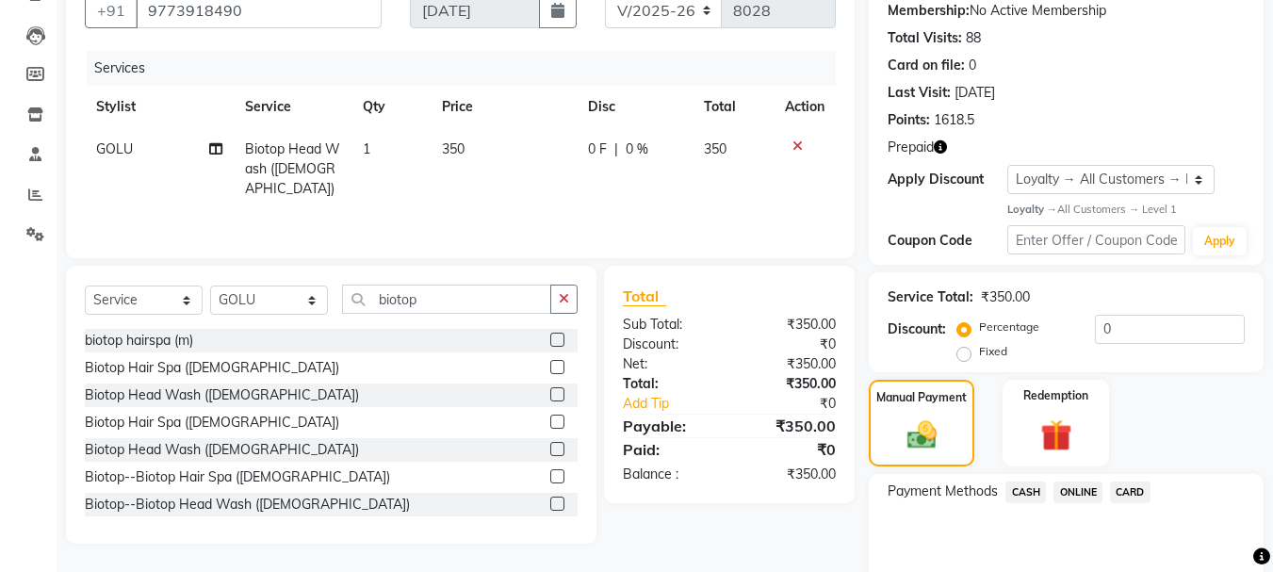
click at [1032, 487] on span "CASH" at bounding box center [1025, 493] width 41 height 22
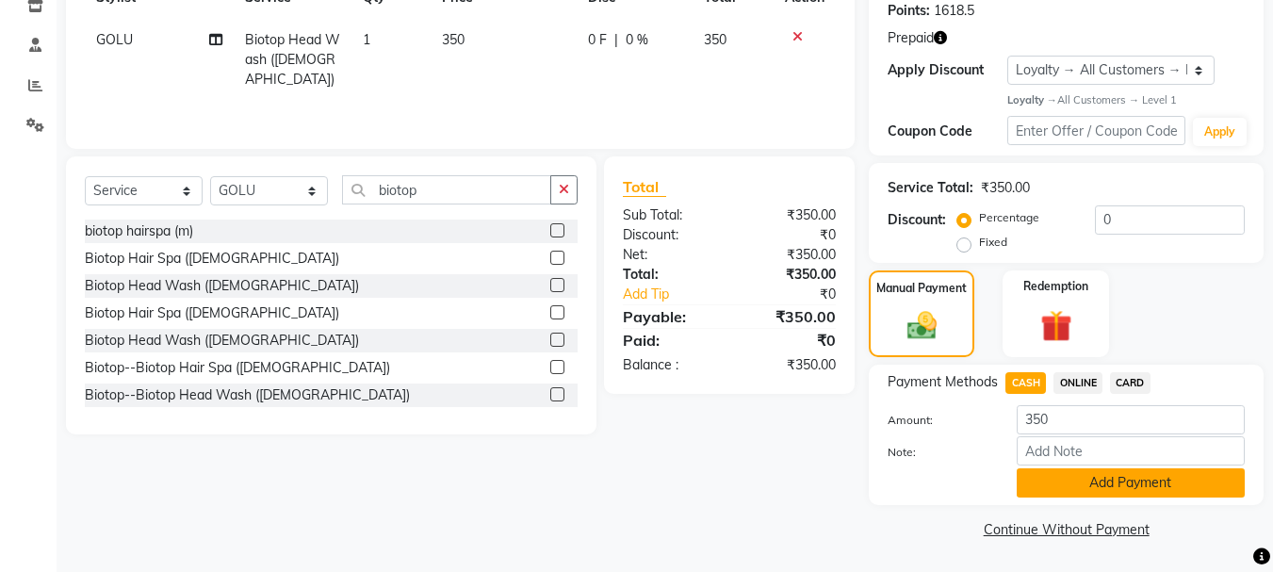
click at [1194, 485] on button "Add Payment" at bounding box center [1131, 482] width 228 height 29
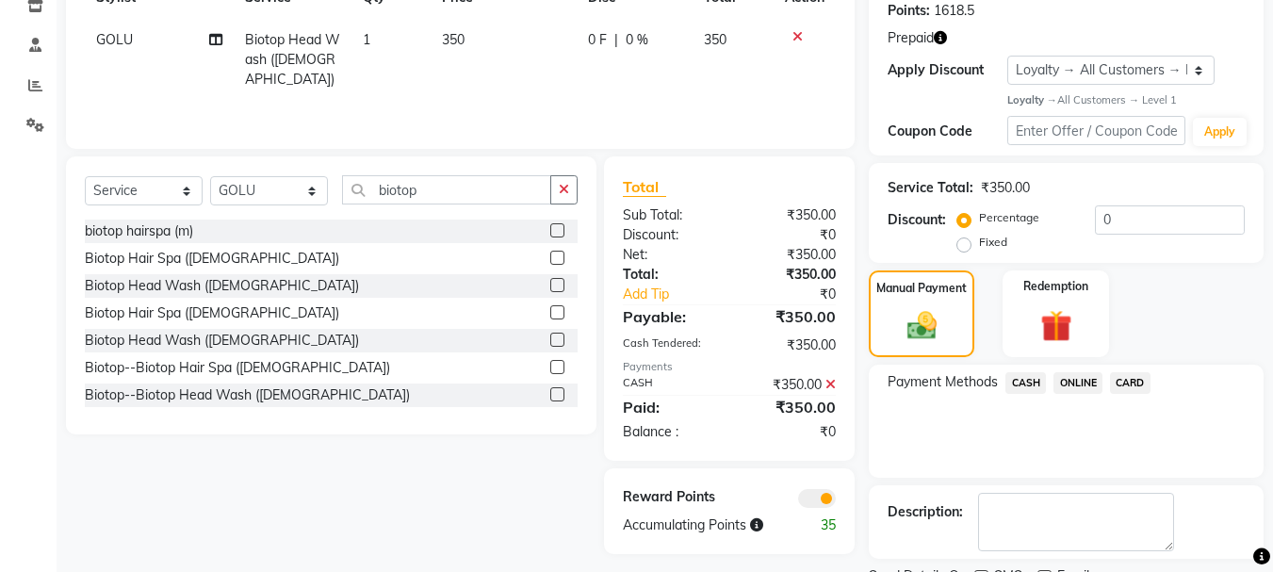
scroll to position [371, 0]
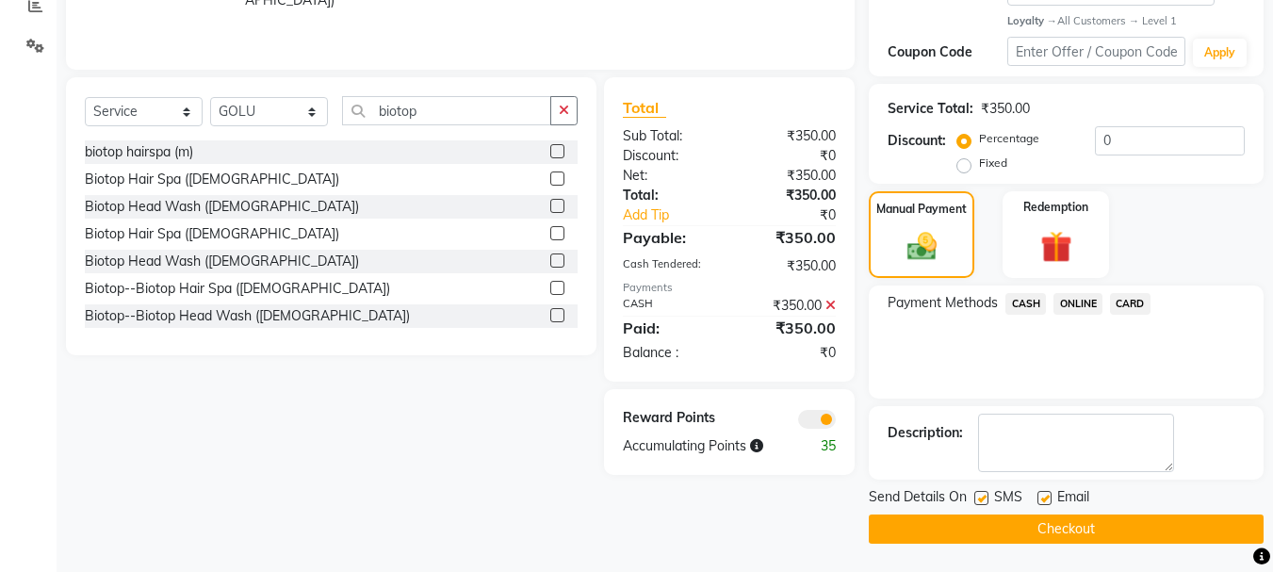
click at [1152, 532] on button "Checkout" at bounding box center [1066, 529] width 395 height 29
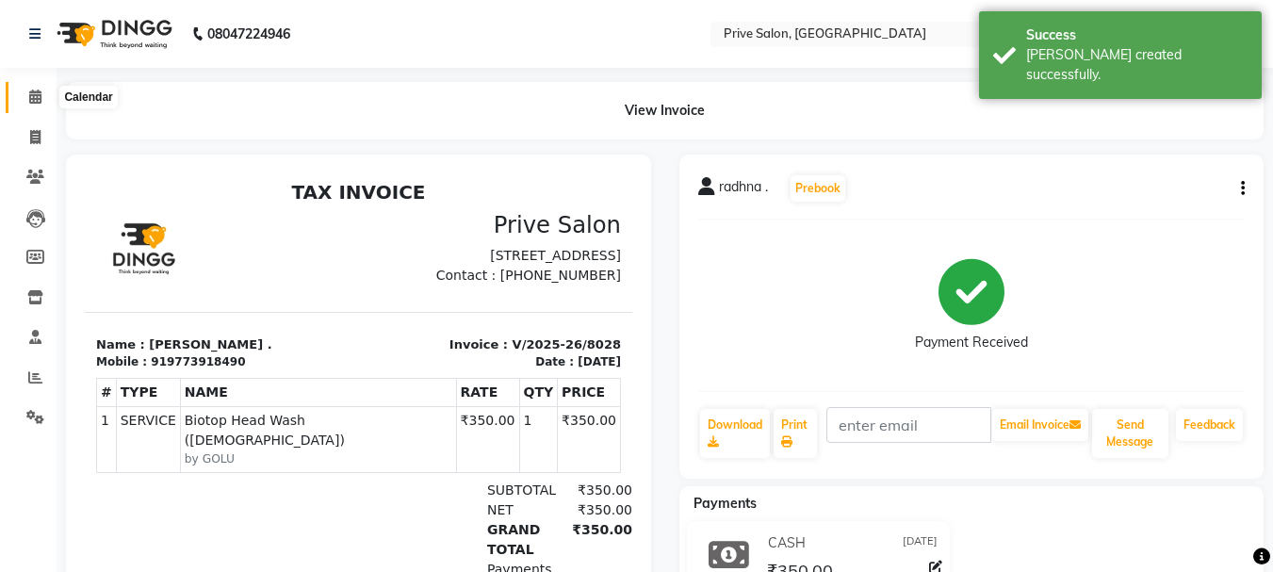
click at [36, 100] on icon at bounding box center [35, 97] width 12 height 14
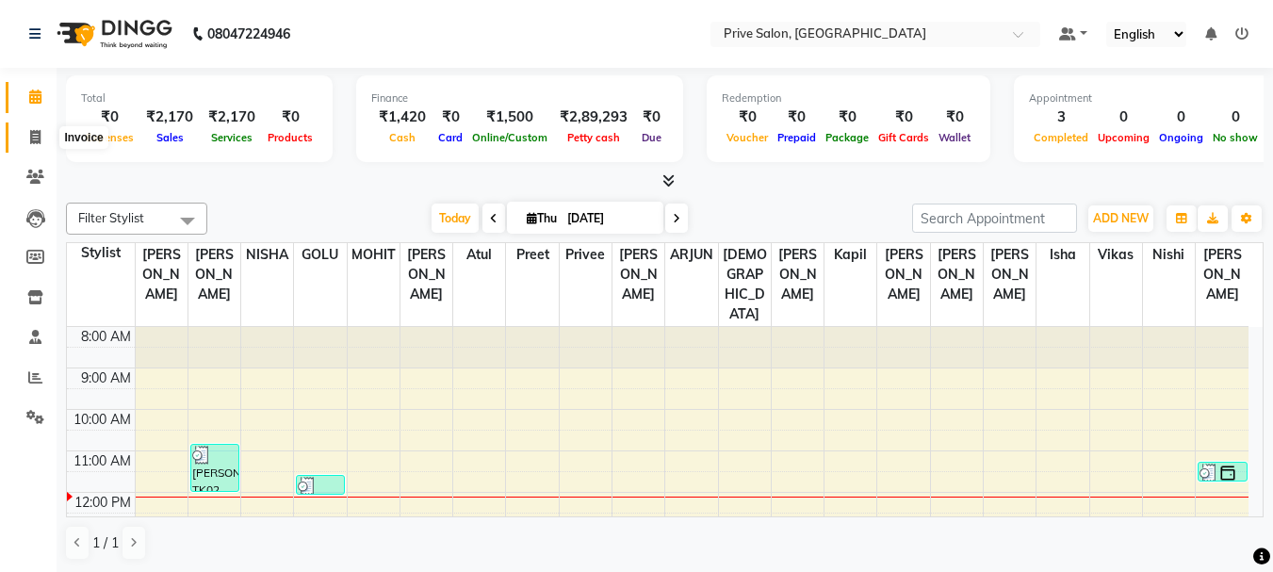
click at [34, 140] on icon at bounding box center [35, 137] width 10 height 14
select select "service"
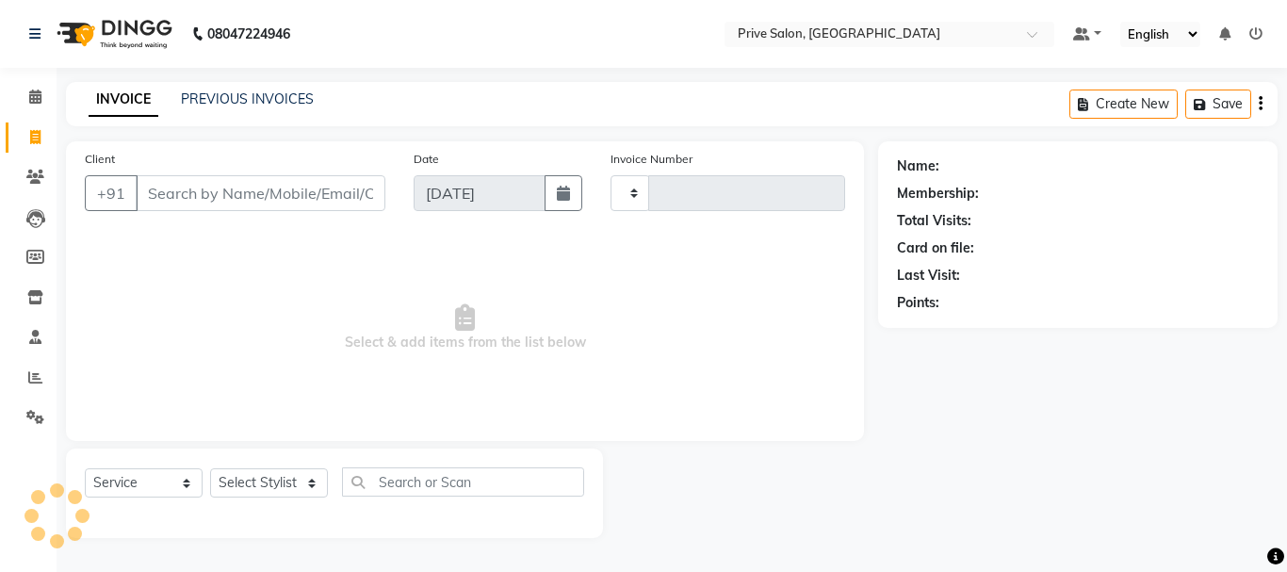
type input "8029"
select select "136"
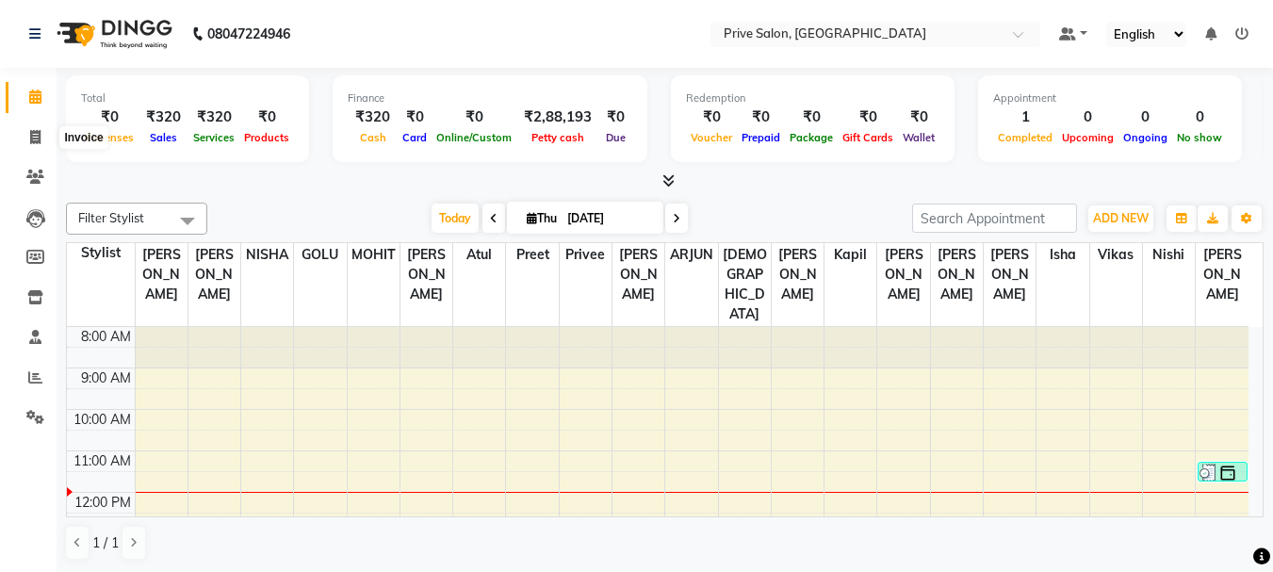
click at [25, 134] on span at bounding box center [35, 138] width 33 height 22
select select "136"
select select "service"
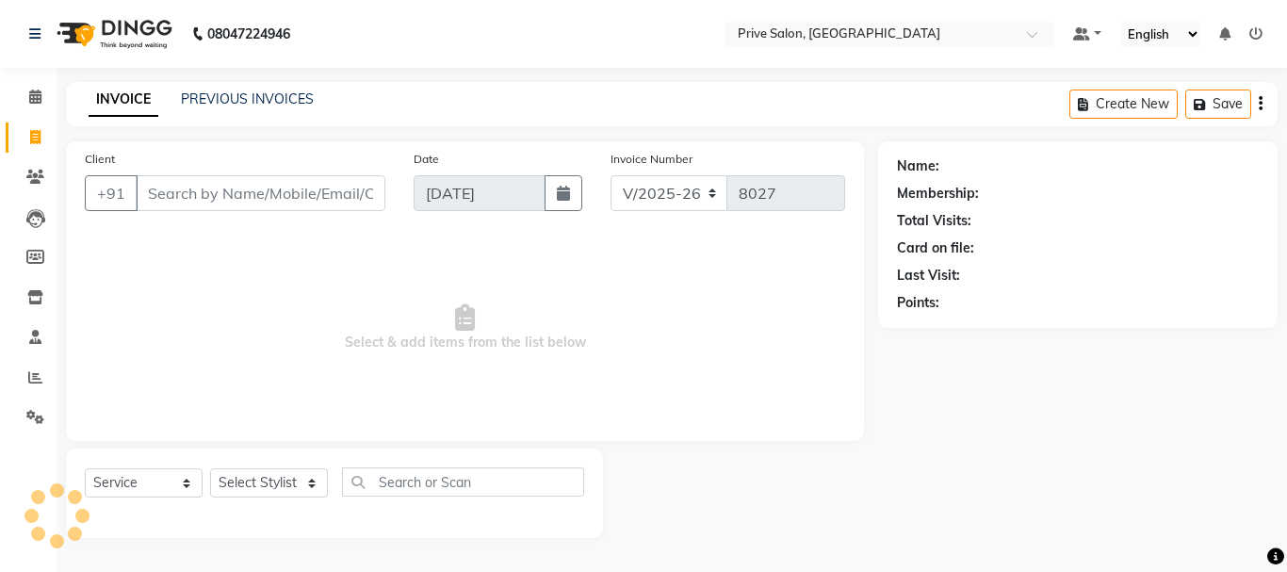
click at [211, 199] on input "Client" at bounding box center [261, 193] width 250 height 36
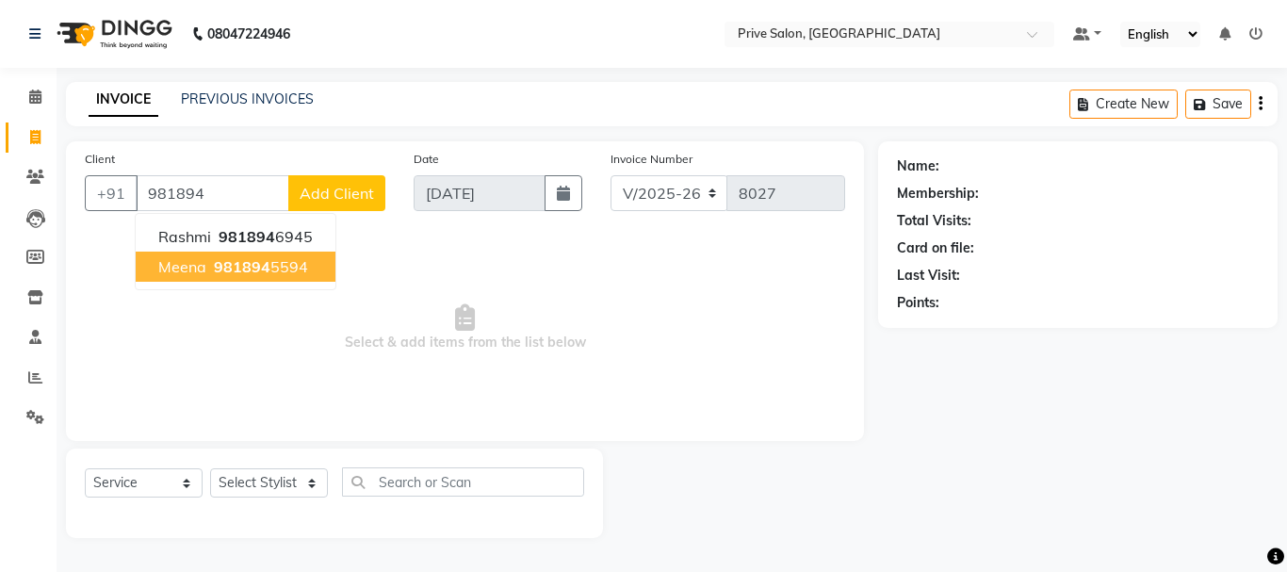
click at [227, 260] on span "981894" at bounding box center [242, 266] width 57 height 19
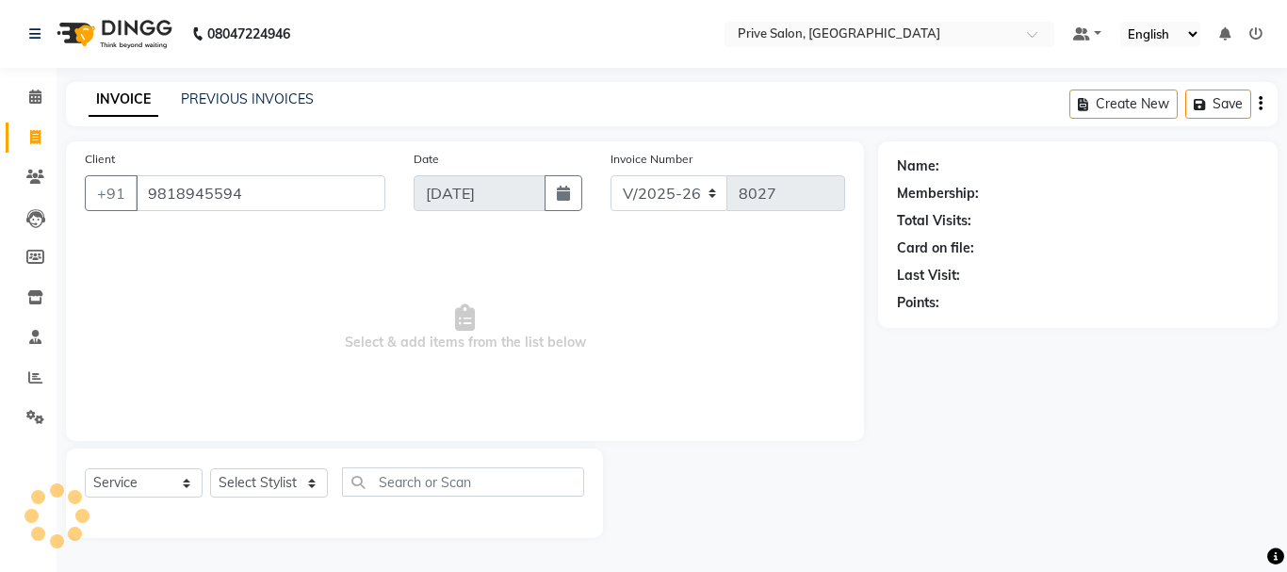
type input "9818945594"
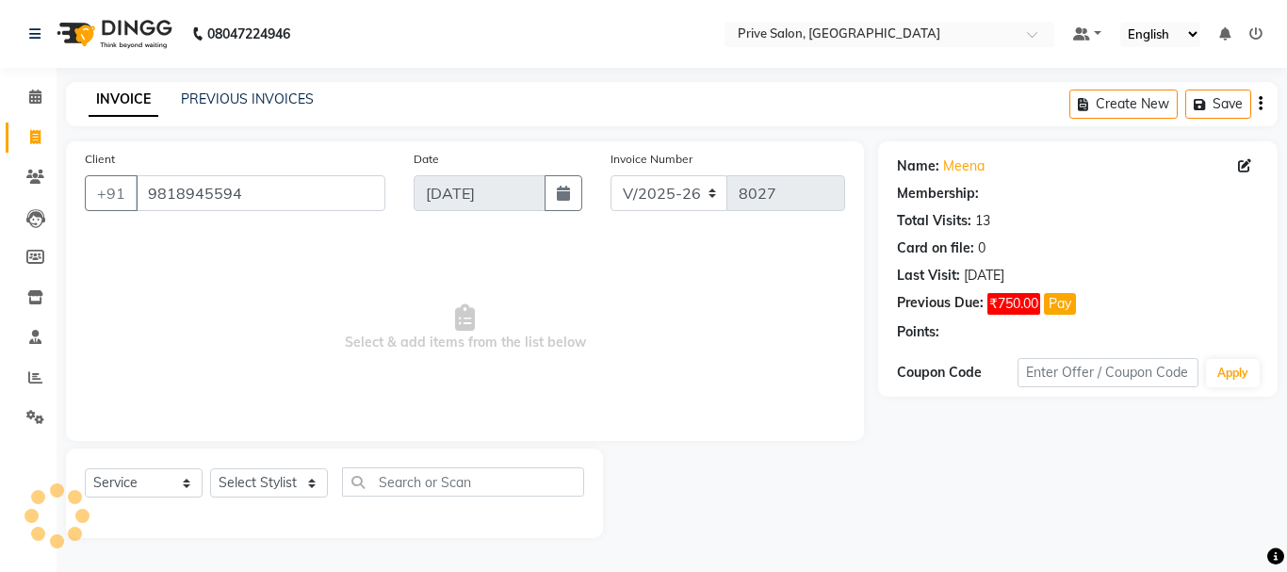
select select "1: Object"
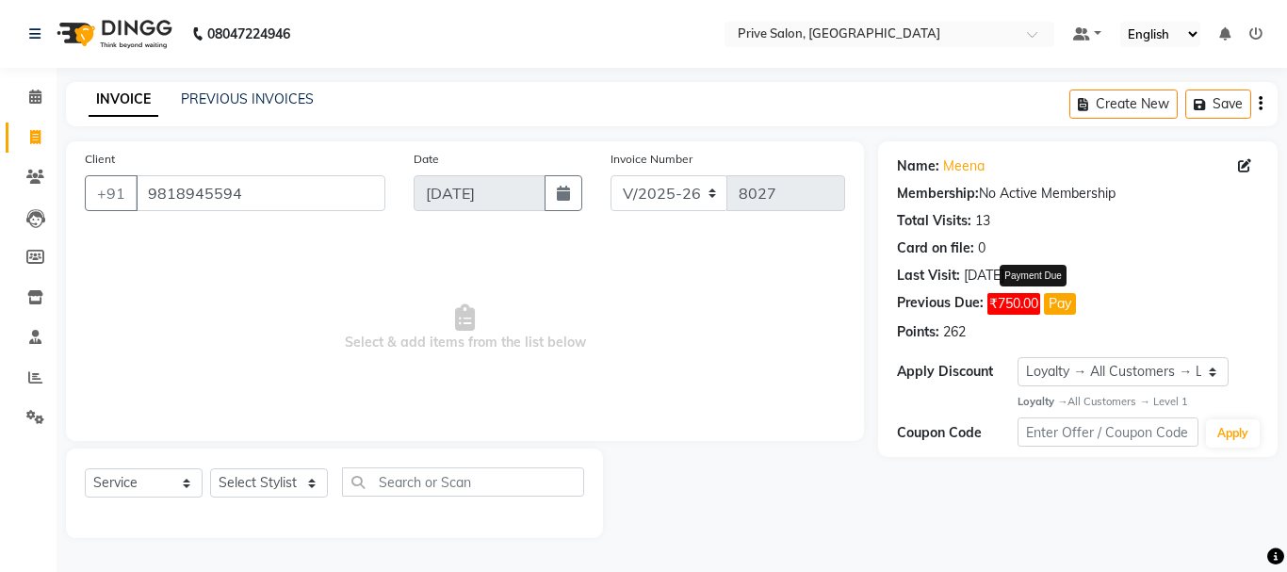
click at [1061, 306] on button "Pay" at bounding box center [1060, 304] width 32 height 22
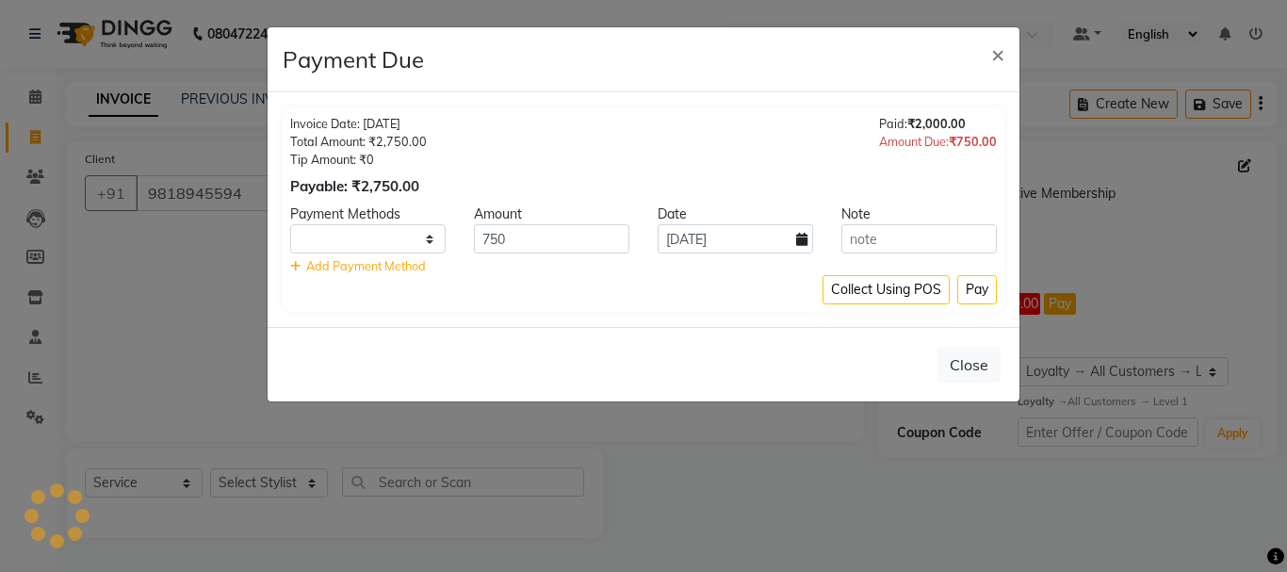
select select "1"
click at [978, 289] on button "Pay" at bounding box center [977, 289] width 40 height 29
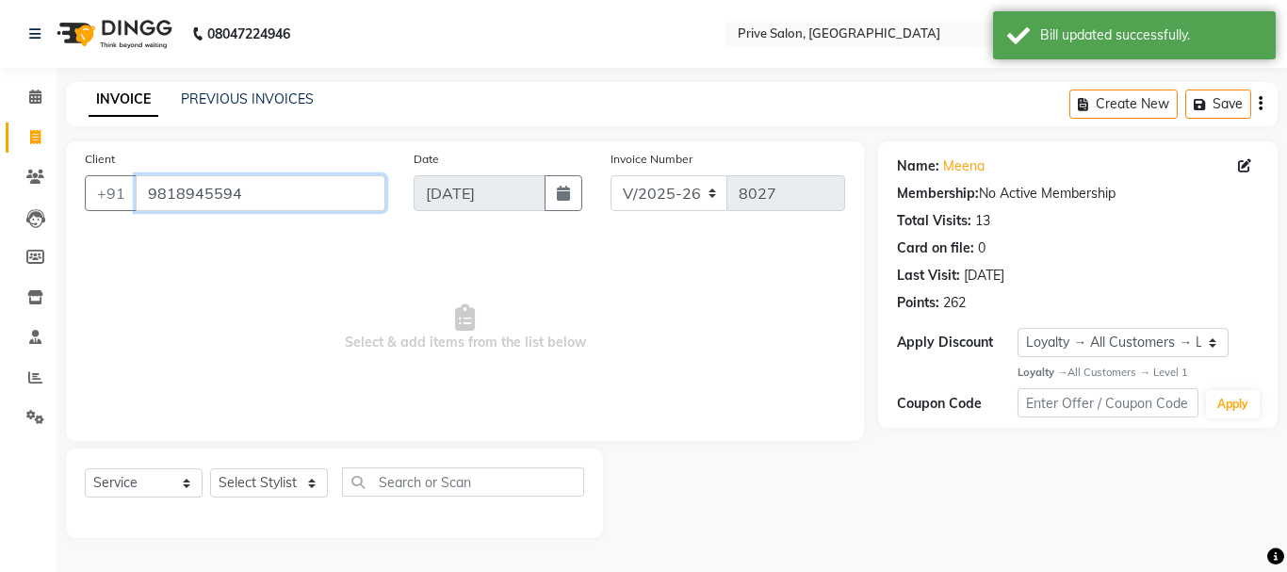
click at [243, 202] on input "9818945594" at bounding box center [261, 193] width 250 height 36
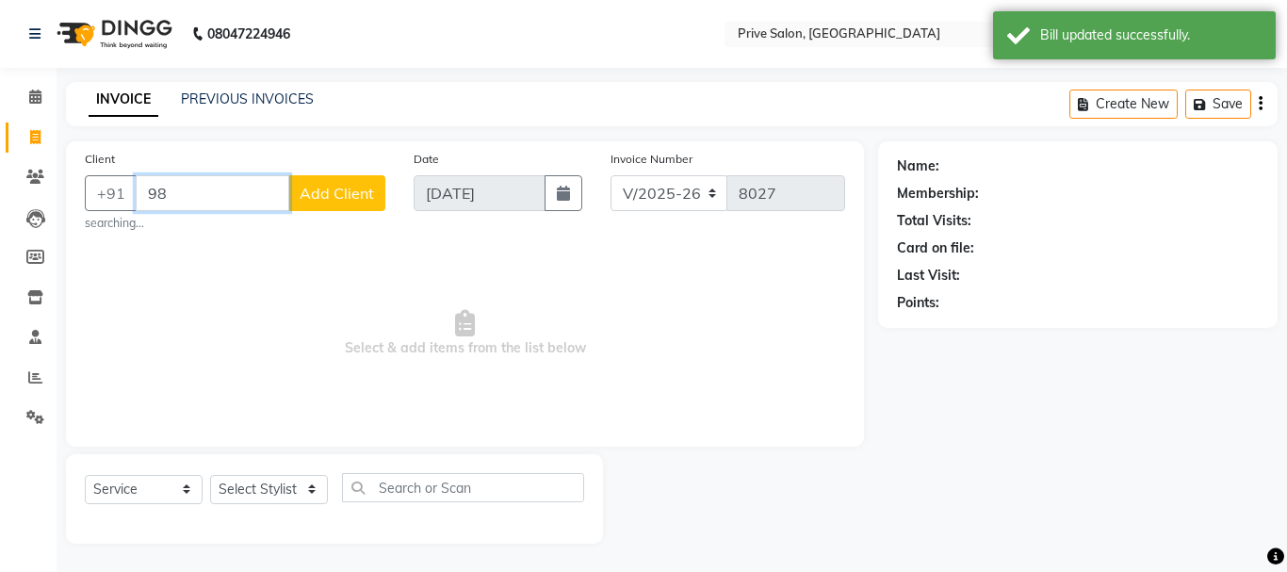
type input "9"
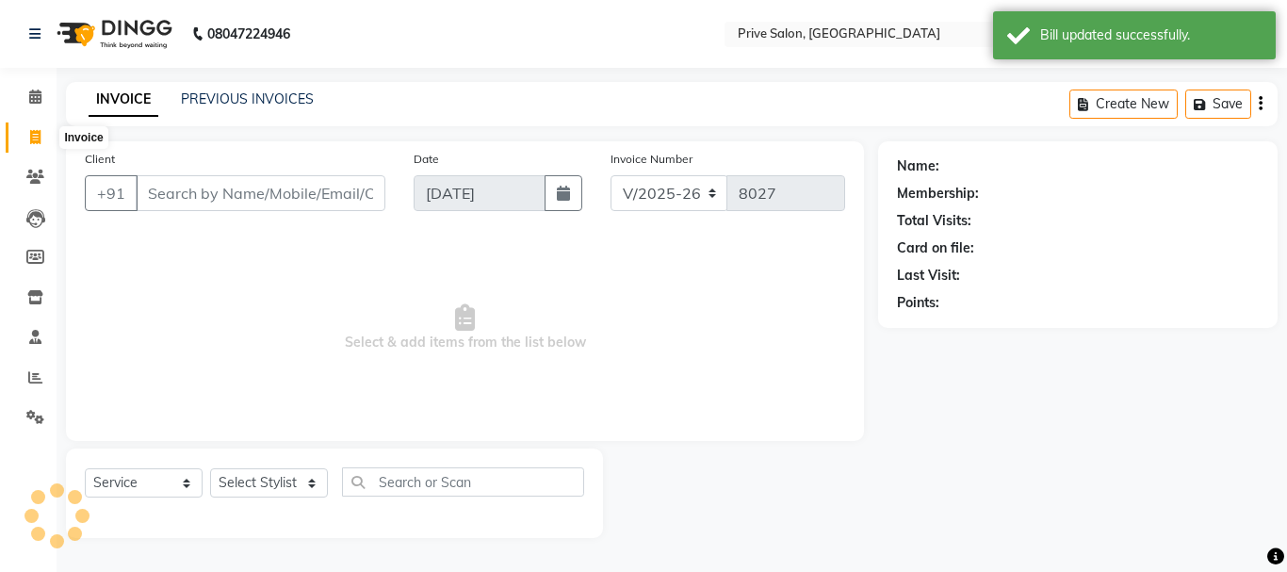
click at [39, 139] on icon at bounding box center [35, 137] width 10 height 14
select select "service"
select select "136"
type input "8027"
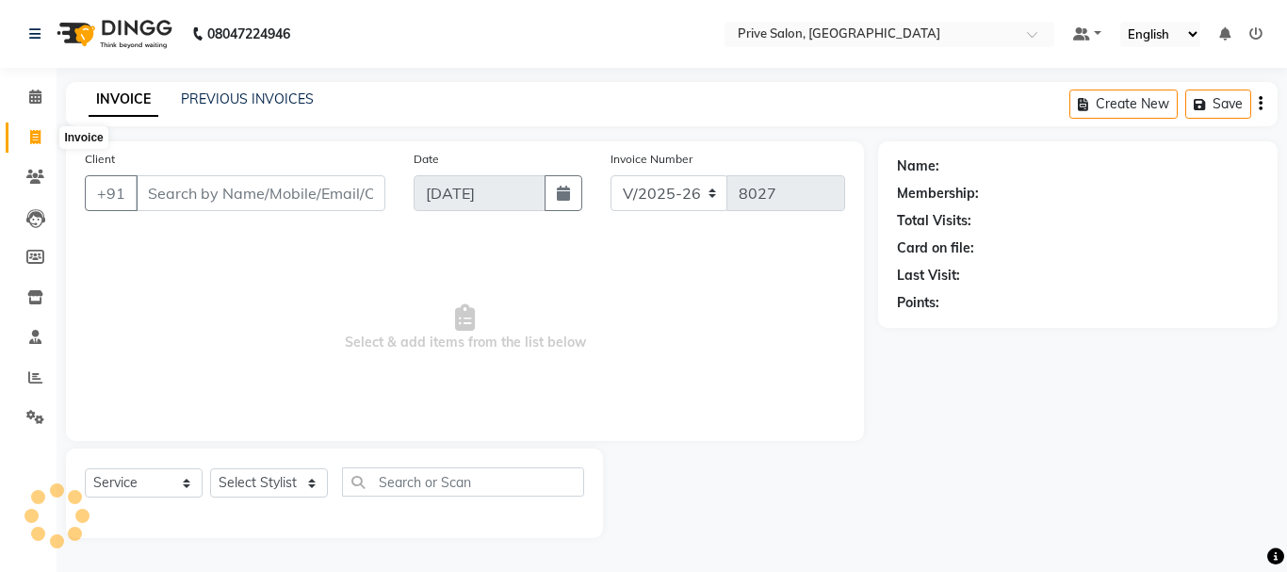
click at [32, 127] on span at bounding box center [35, 138] width 33 height 22
select select "service"
select select "136"
type input "8027"
